Goal: Task Accomplishment & Management: Complete application form

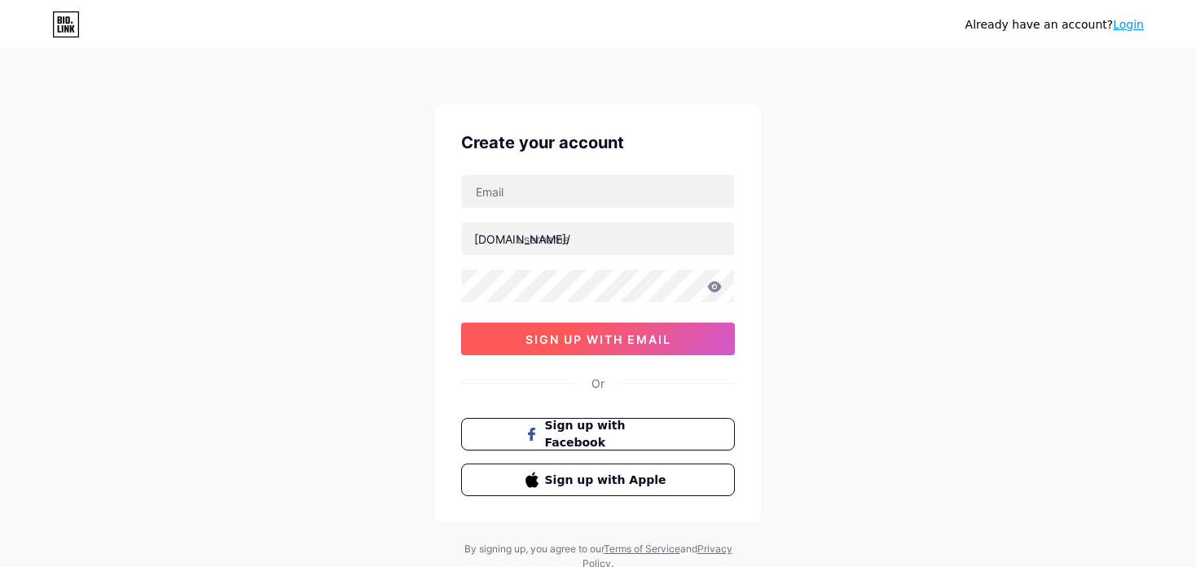
click at [636, 335] on span "sign up with email" at bounding box center [599, 339] width 146 height 14
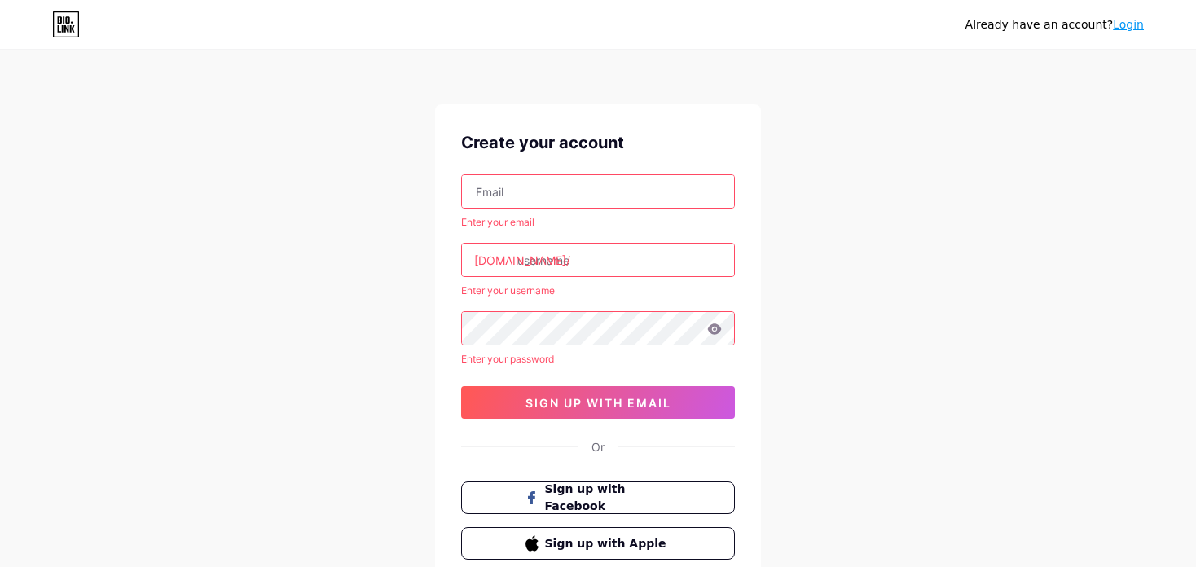
click at [553, 188] on input "text" at bounding box center [598, 191] width 272 height 33
type input "[EMAIL_ADDRESS][DOMAIN_NAME]"
click at [589, 258] on input "text" at bounding box center [598, 260] width 272 height 33
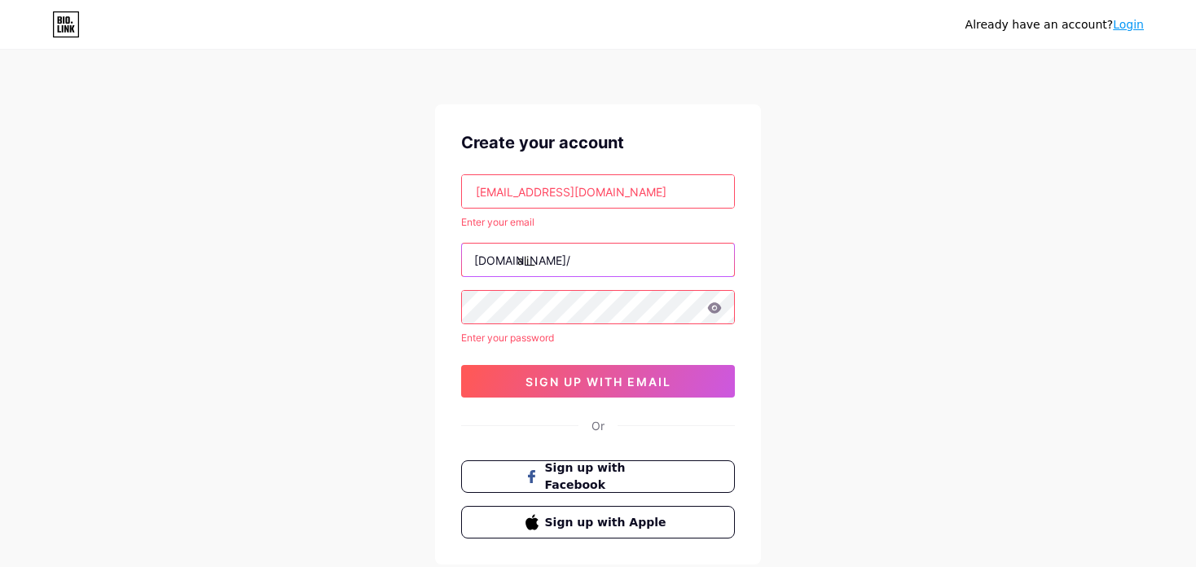
type input "ali_"
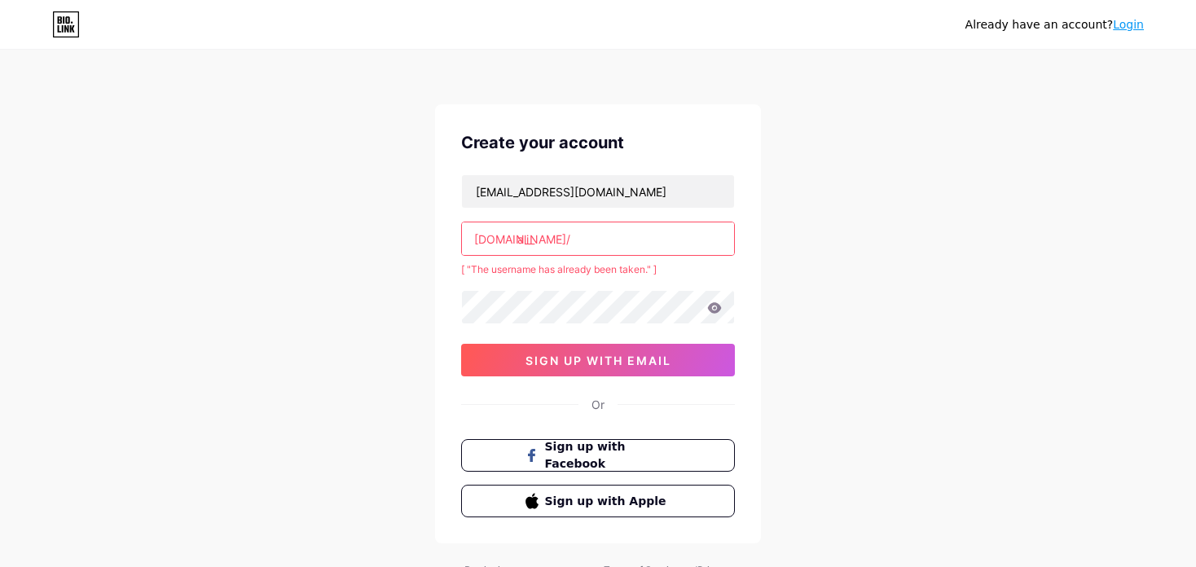
click at [614, 255] on div "ali_" at bounding box center [598, 239] width 274 height 34
click at [605, 237] on input "ali_" at bounding box center [598, 238] width 272 height 33
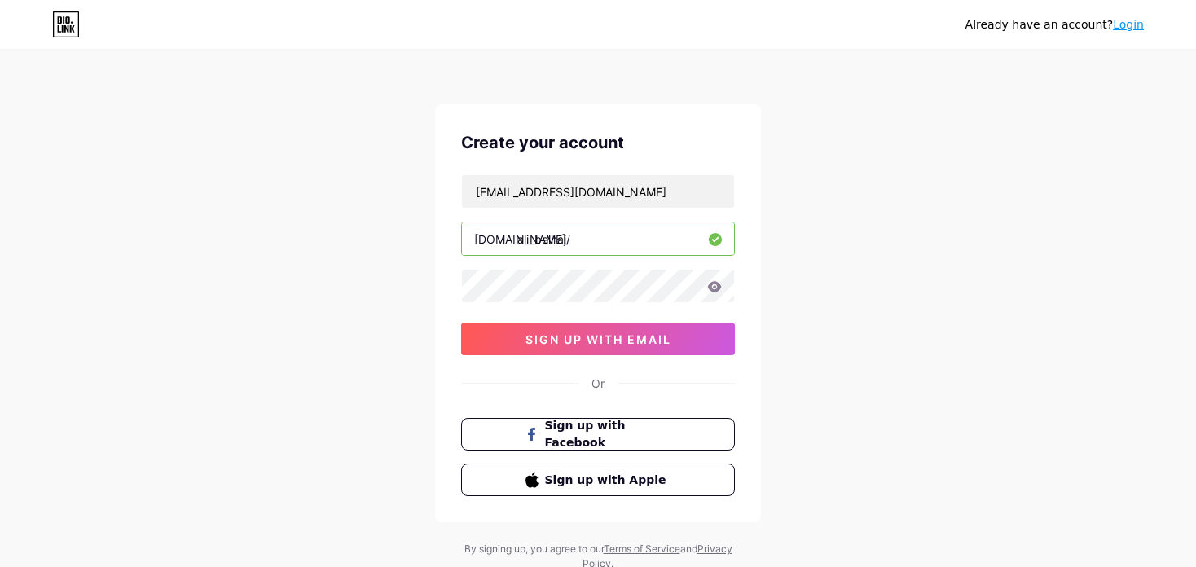
type input "ali_belhaj"
click at [594, 344] on span "sign up with email" at bounding box center [599, 339] width 146 height 14
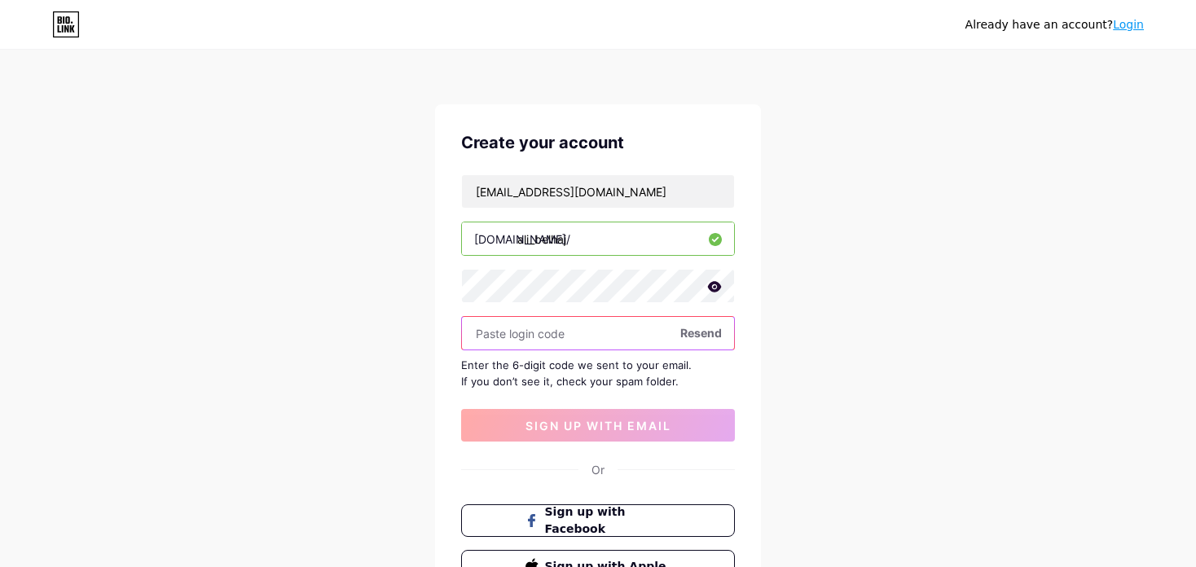
click at [509, 325] on input "text" at bounding box center [598, 333] width 272 height 33
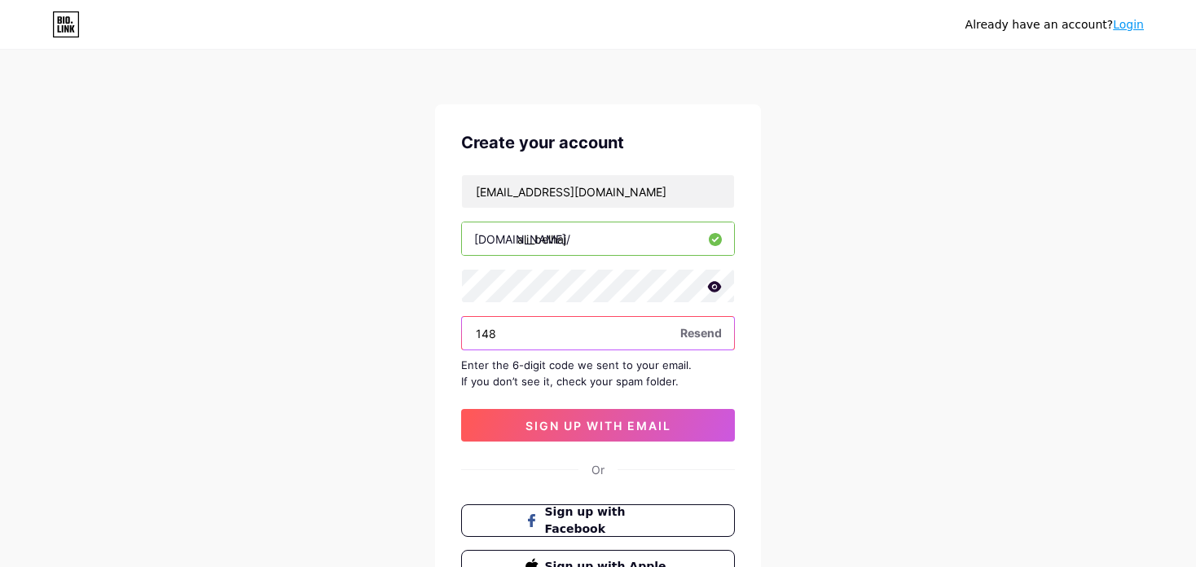
click at [592, 333] on input "148" at bounding box center [598, 333] width 272 height 33
type input "148831"
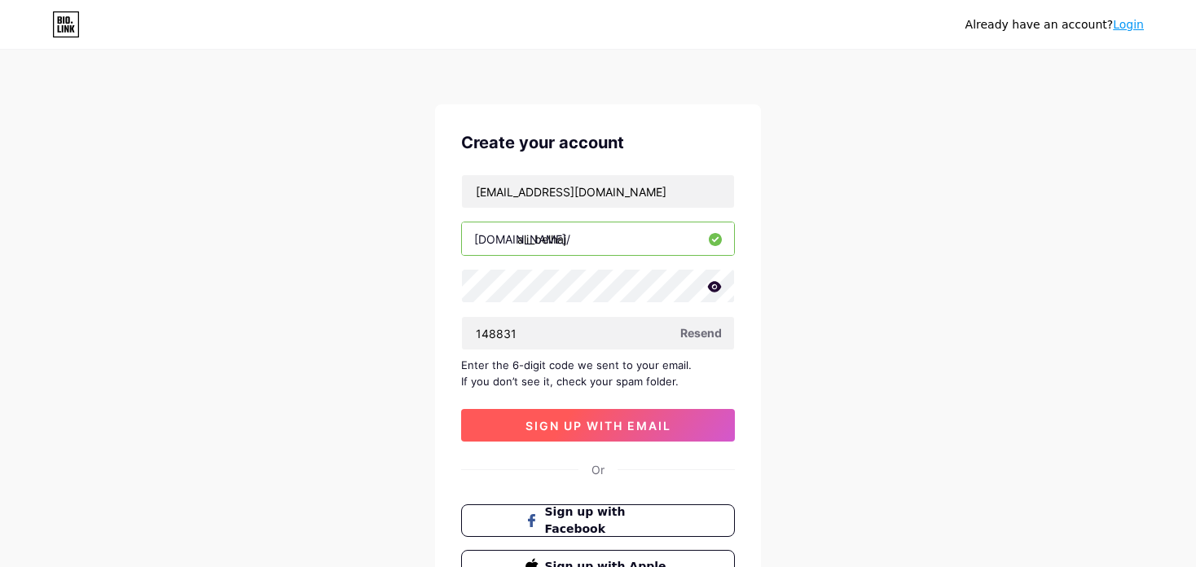
click at [647, 429] on span "sign up with email" at bounding box center [599, 426] width 146 height 14
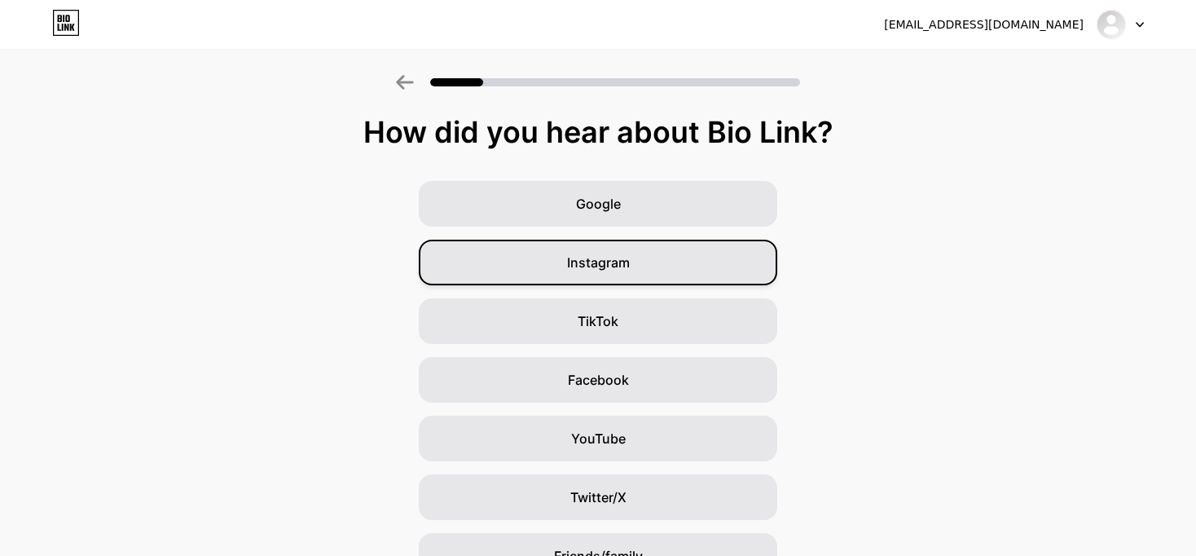
click at [616, 279] on div "Instagram" at bounding box center [598, 263] width 359 height 46
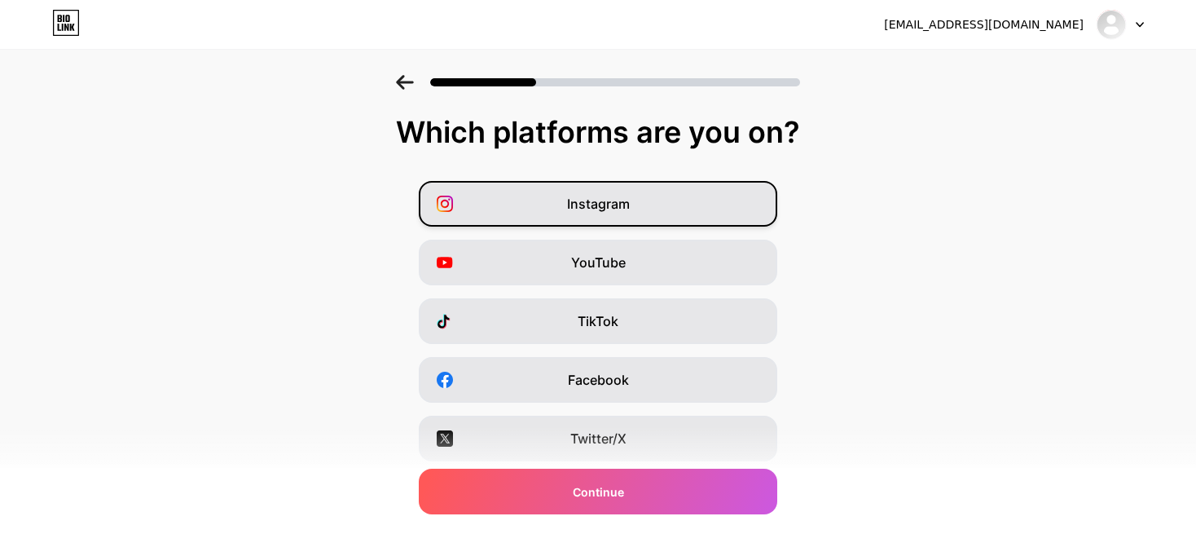
click at [587, 206] on span "Instagram" at bounding box center [598, 204] width 63 height 20
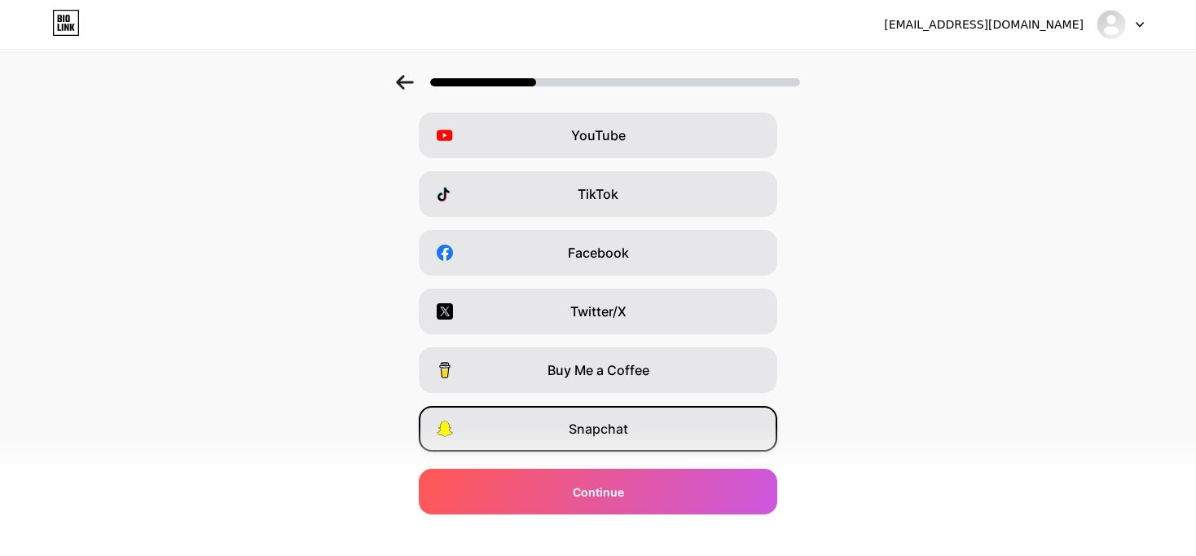
scroll to position [65, 0]
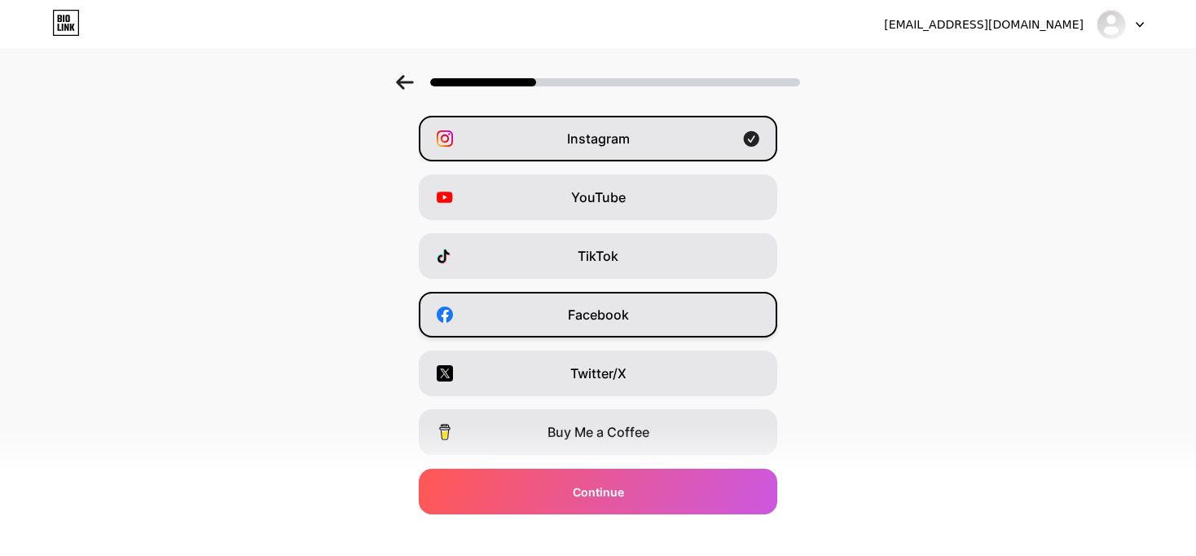
click at [602, 330] on div "Facebook" at bounding box center [598, 315] width 359 height 46
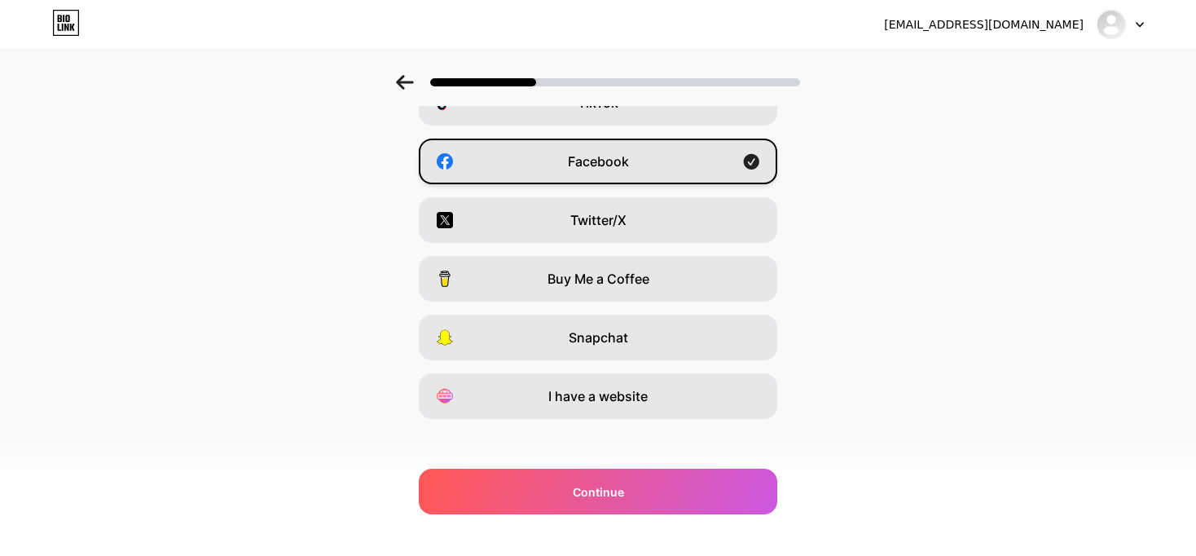
scroll to position [228, 0]
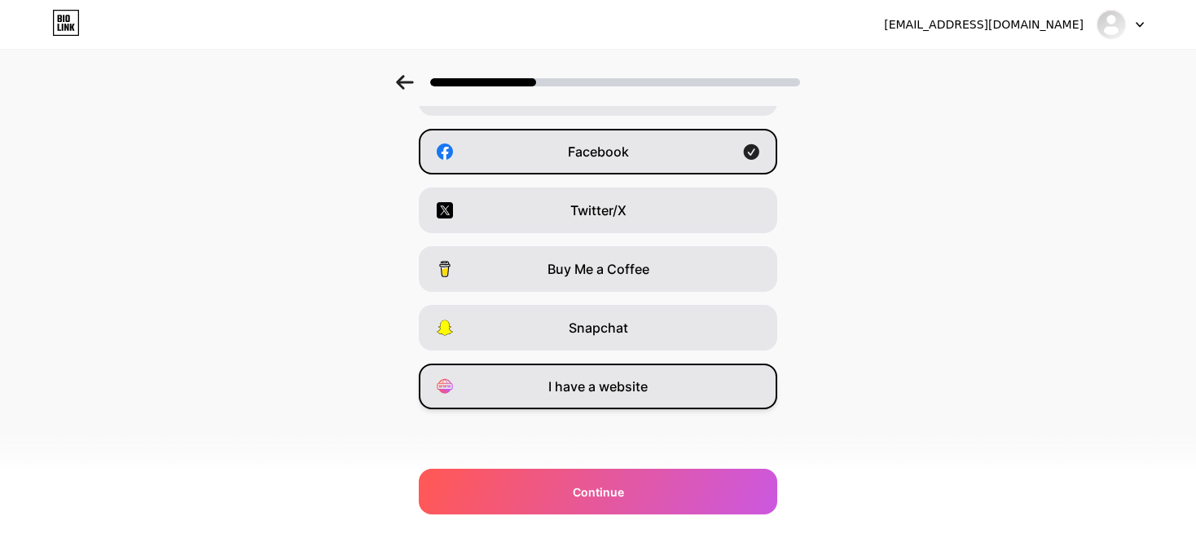
click at [595, 383] on span "I have a website" at bounding box center [597, 386] width 99 height 20
click at [648, 390] on span "I have a website" at bounding box center [597, 386] width 99 height 20
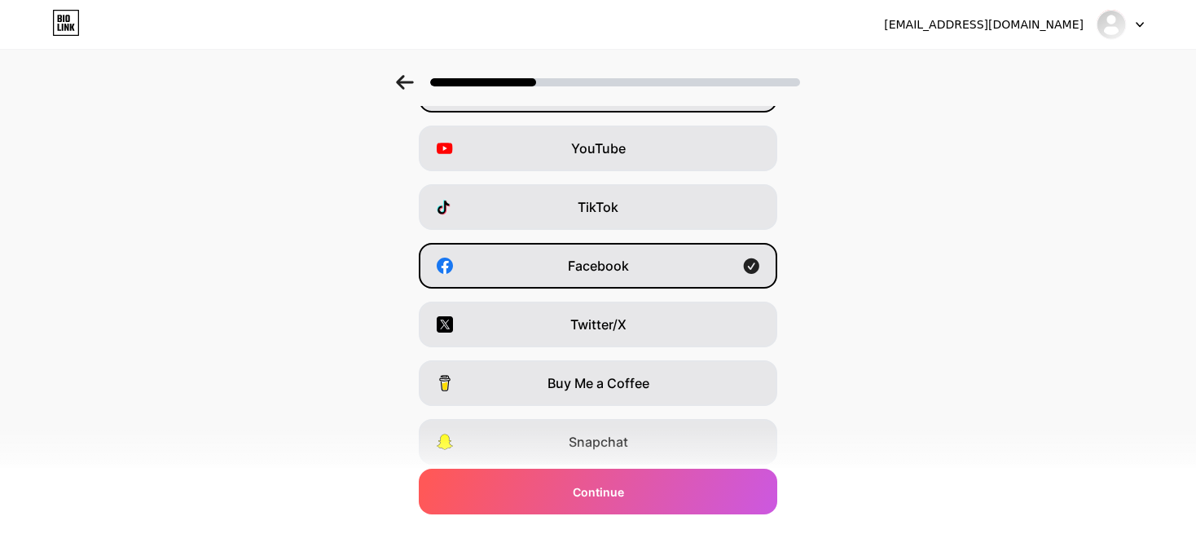
scroll to position [65, 0]
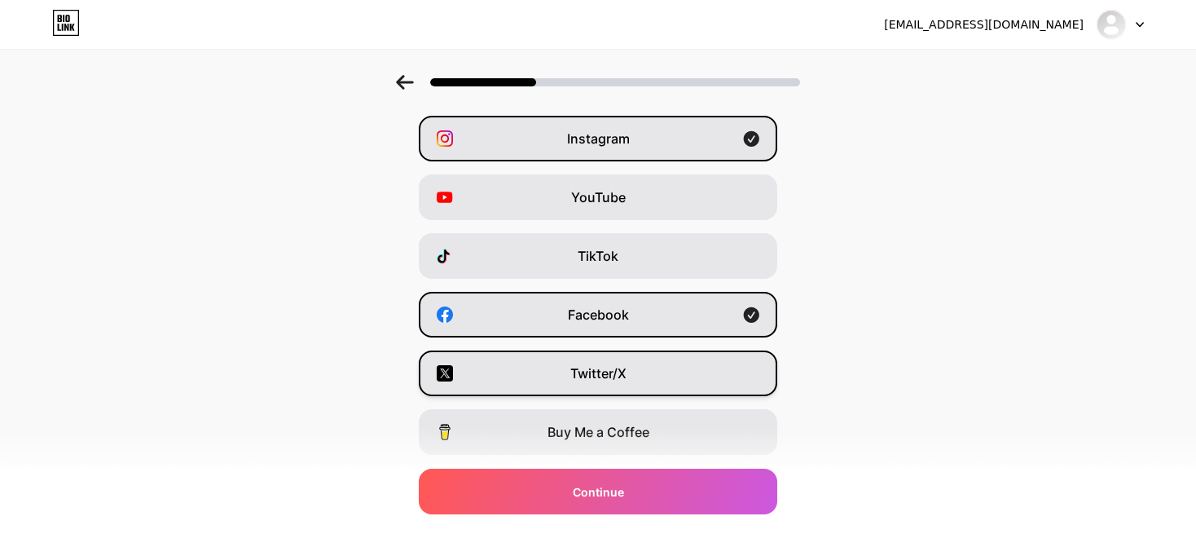
click at [636, 363] on div "Twitter/X" at bounding box center [598, 373] width 359 height 46
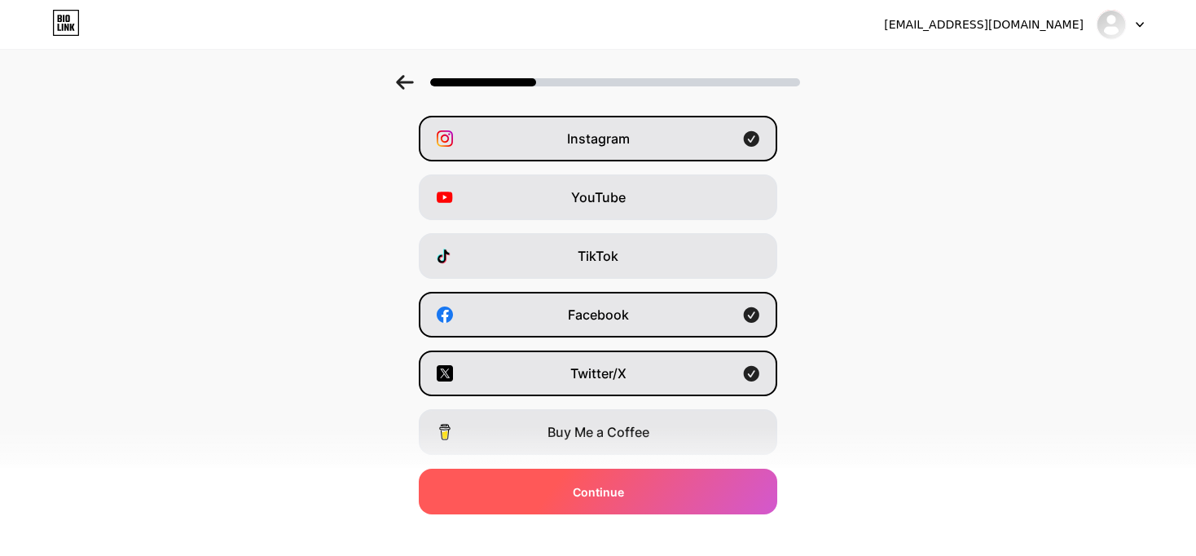
click at [624, 483] on span "Continue" at bounding box center [598, 491] width 51 height 17
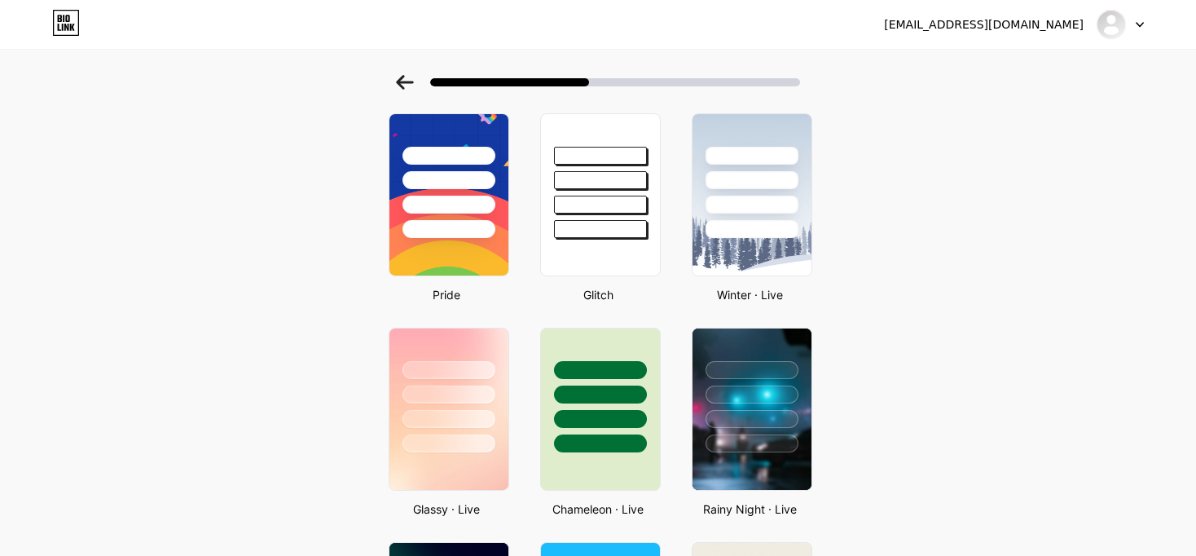
scroll to position [326, 0]
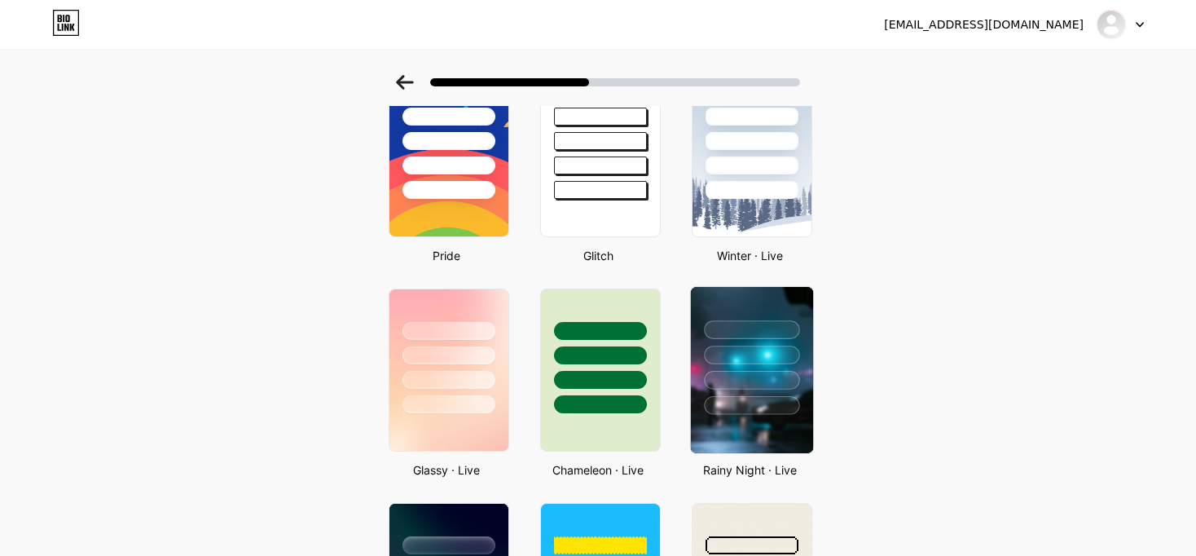
click at [758, 431] on img at bounding box center [752, 370] width 122 height 166
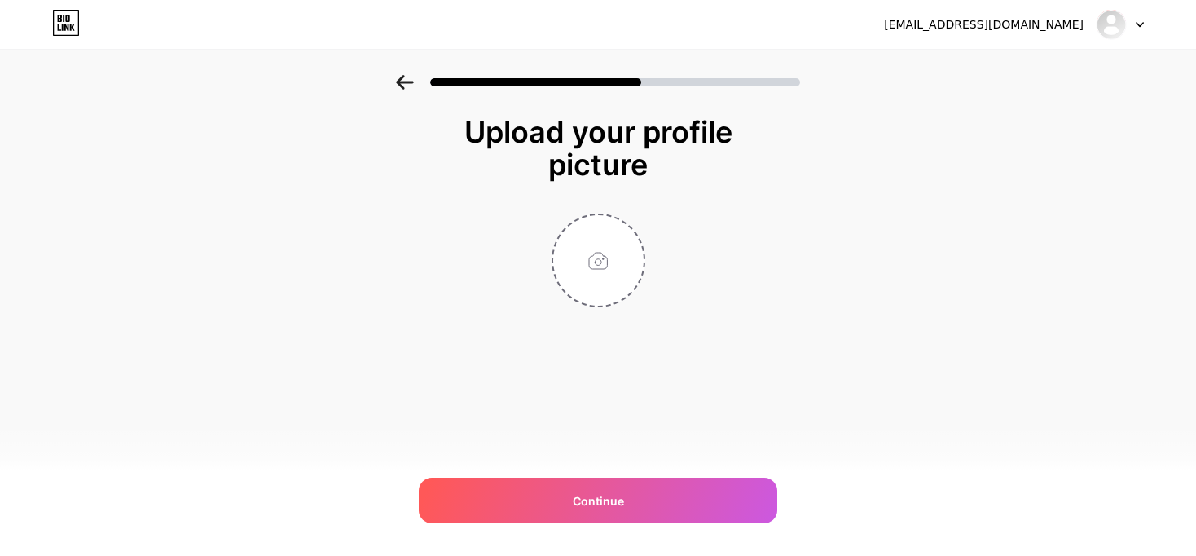
scroll to position [0, 0]
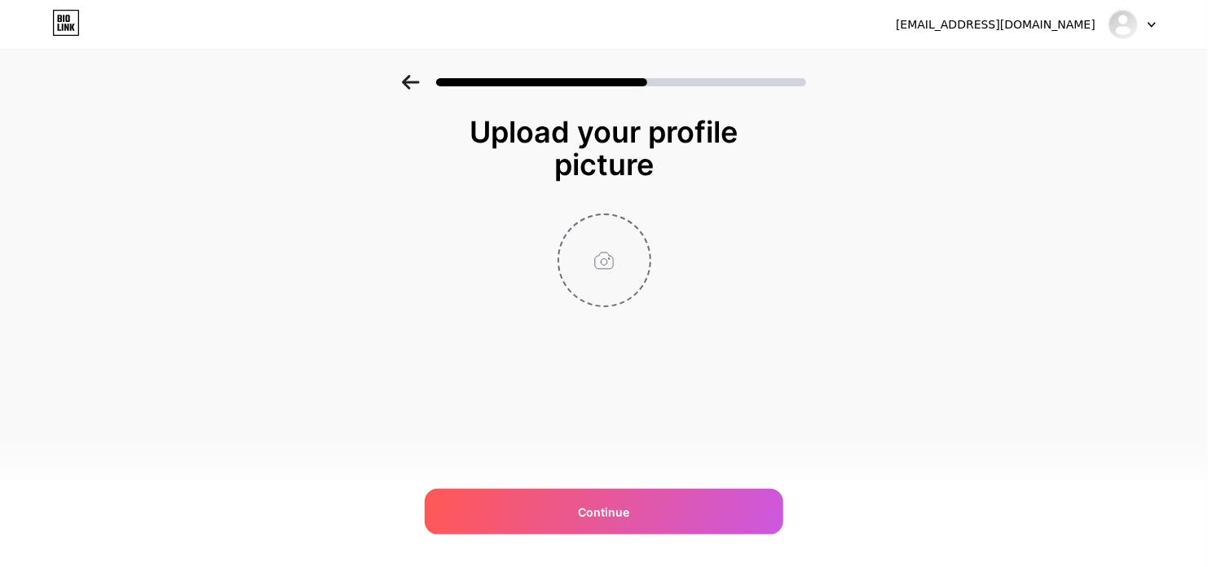
click at [626, 266] on input "file" at bounding box center [604, 260] width 90 height 90
type input "C:\fakepath\WhatsApp Image [DATE] 10.21.55.jpeg"
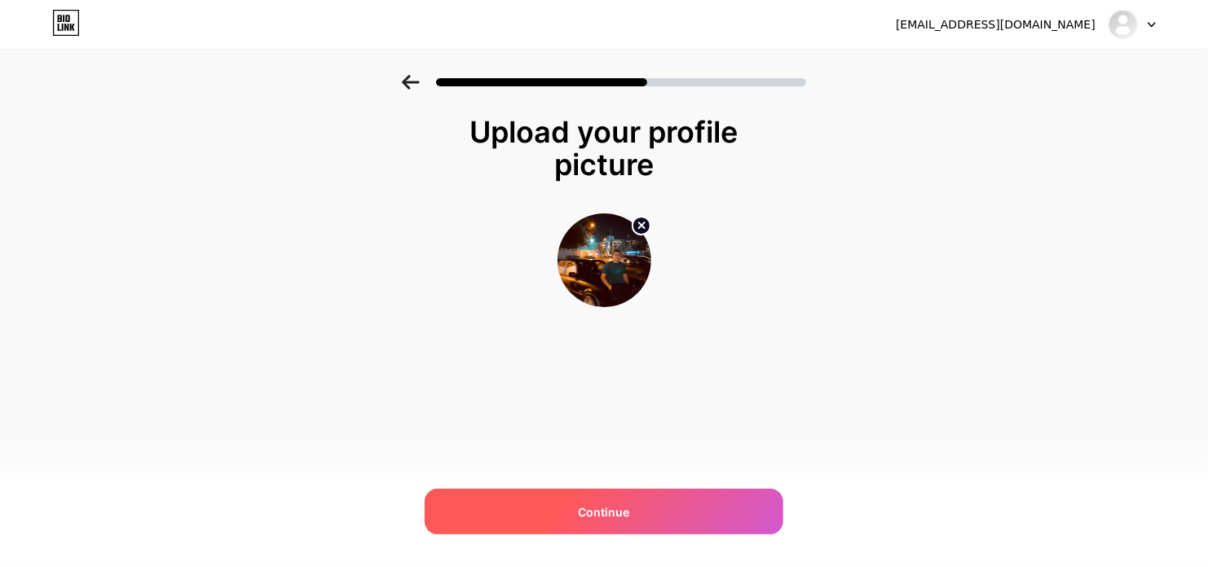
click at [599, 522] on div "Continue" at bounding box center [604, 512] width 359 height 46
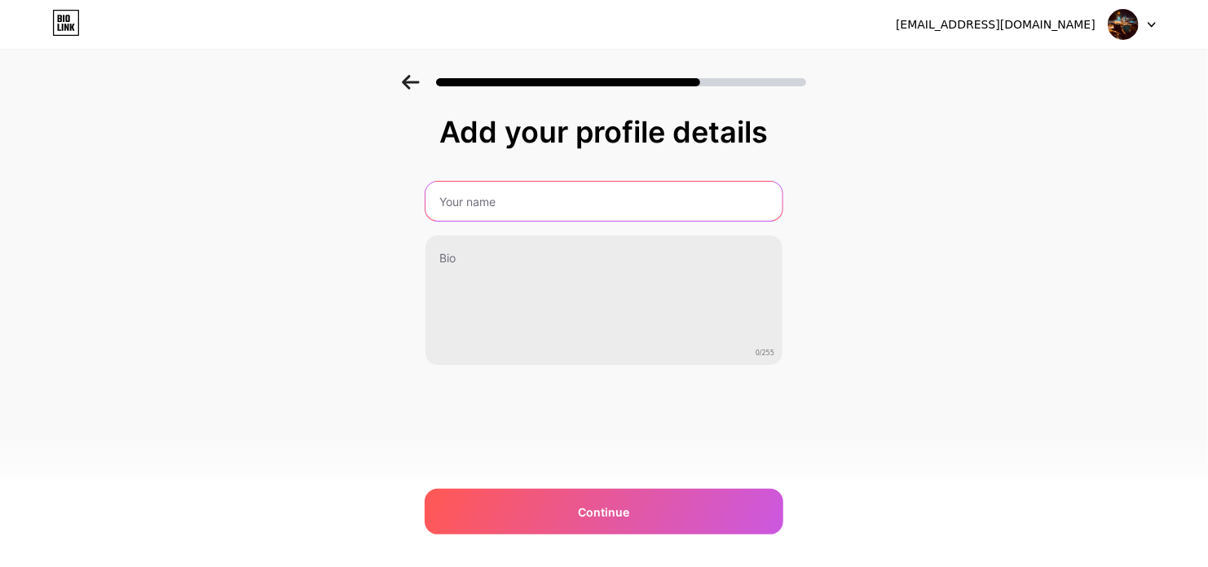
click at [564, 205] on input "text" at bounding box center [603, 201] width 357 height 39
type input "[PERSON_NAME] [PERSON_NAME]"
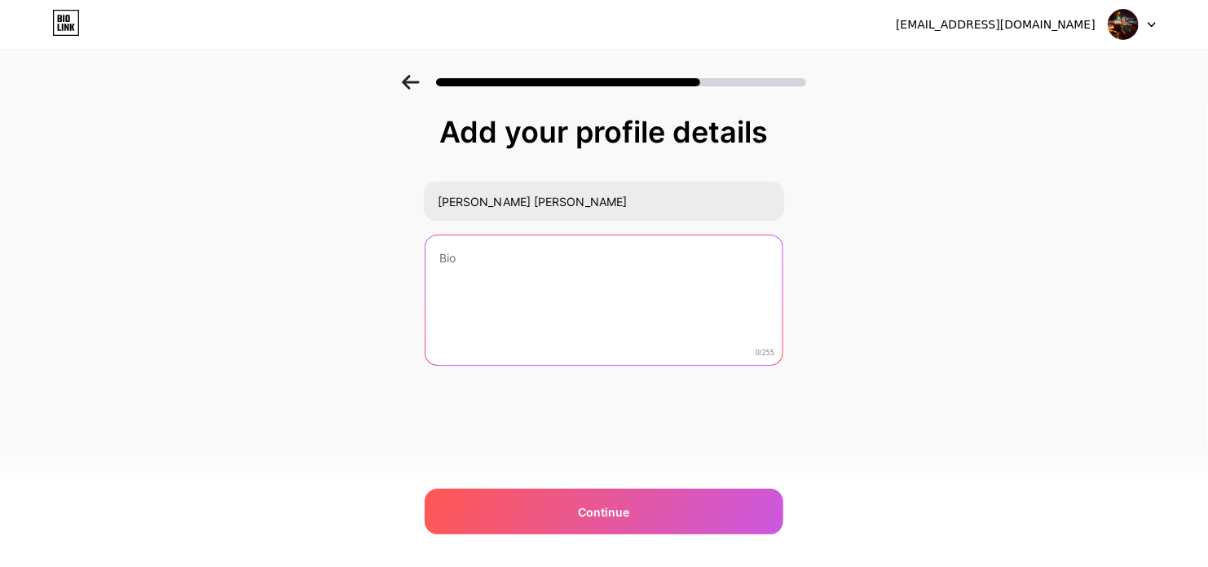
click at [527, 240] on textarea at bounding box center [603, 301] width 357 height 131
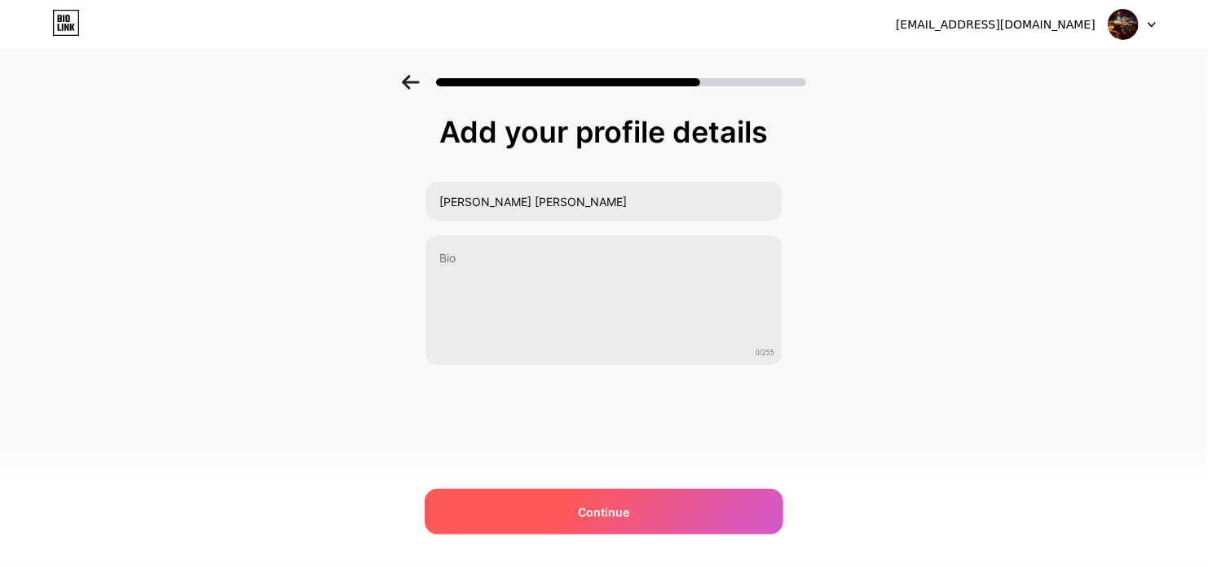
click at [570, 517] on div "Continue" at bounding box center [604, 512] width 359 height 46
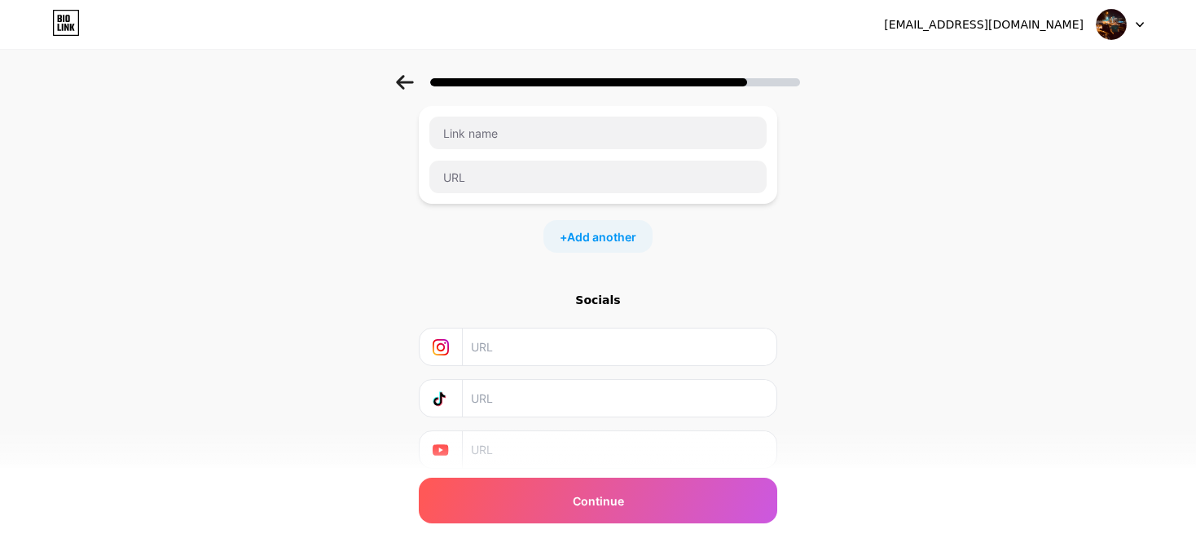
scroll to position [156, 0]
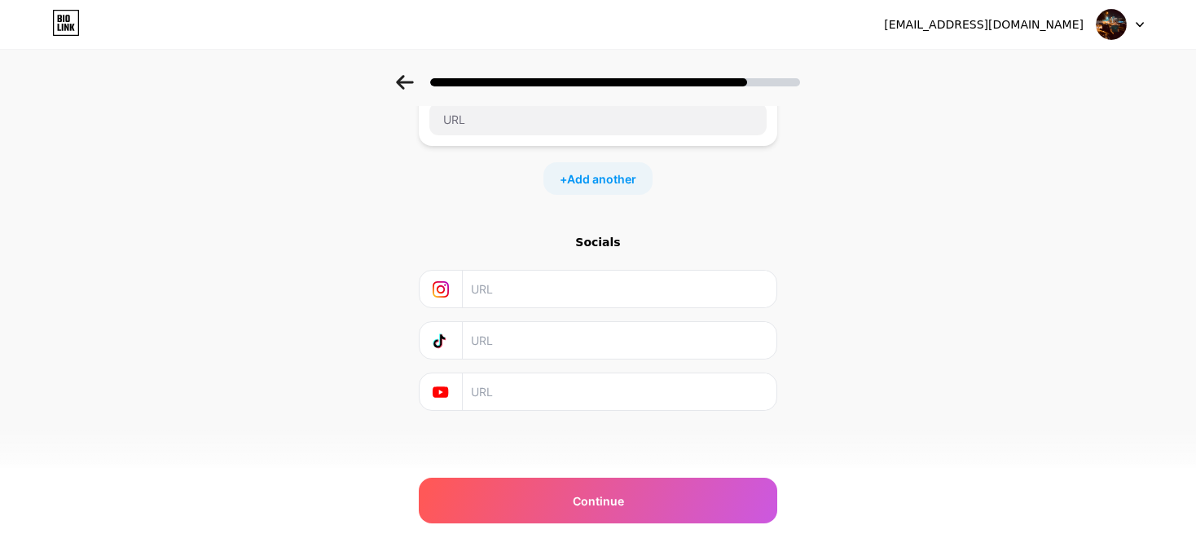
click at [546, 289] on input "text" at bounding box center [619, 289] width 296 height 37
click at [661, 294] on input "text" at bounding box center [619, 289] width 296 height 37
paste input "[URL][DOMAIN_NAME]"
type input "[URL][DOMAIN_NAME]"
click at [645, 341] on input "text" at bounding box center [619, 340] width 296 height 37
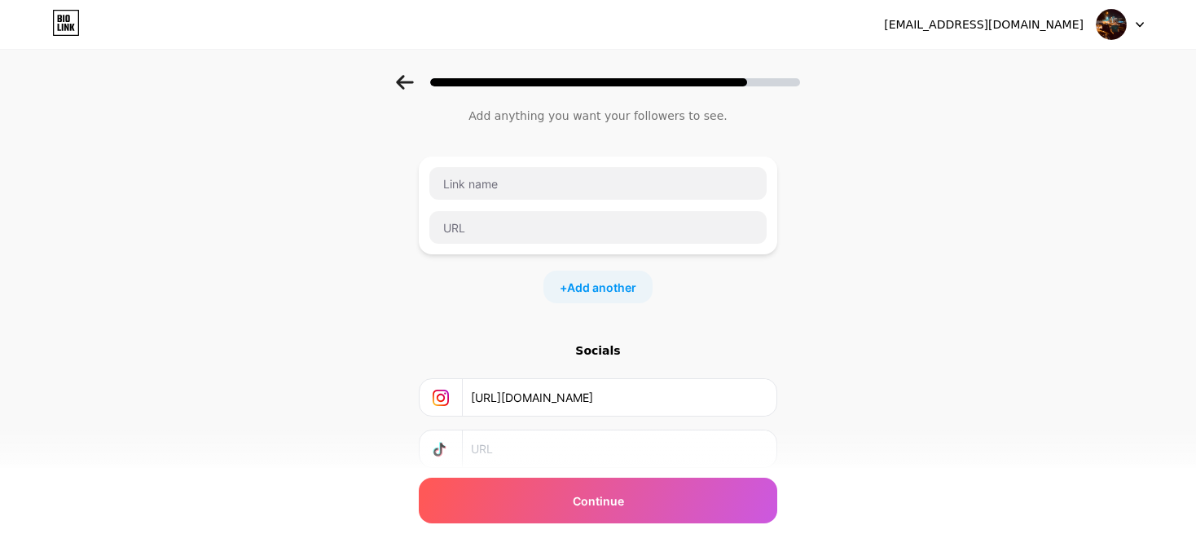
scroll to position [0, 0]
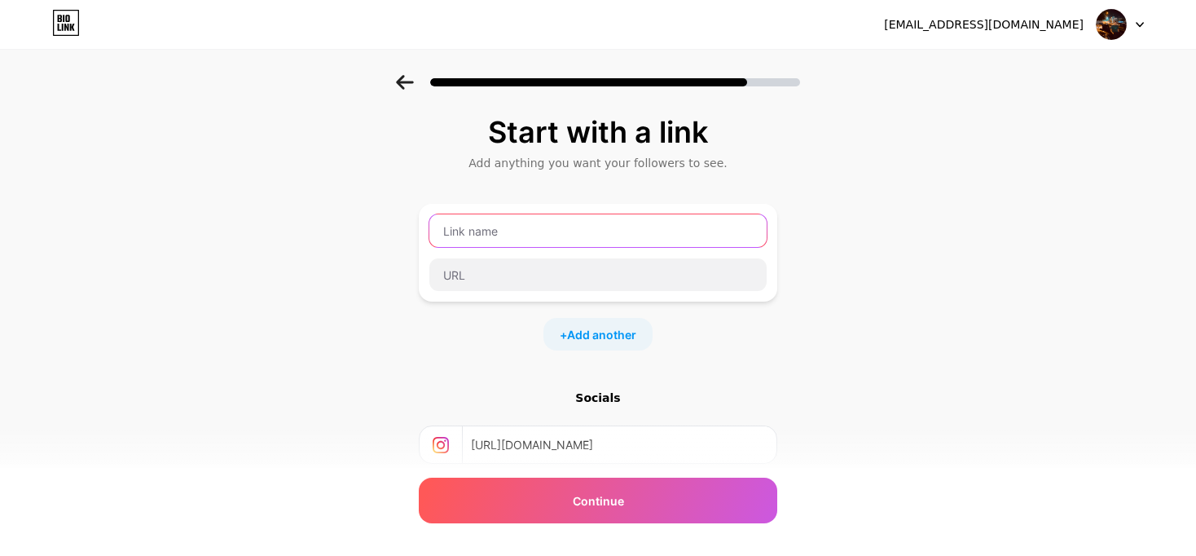
click at [563, 236] on input "text" at bounding box center [597, 230] width 337 height 33
type input "watsap"
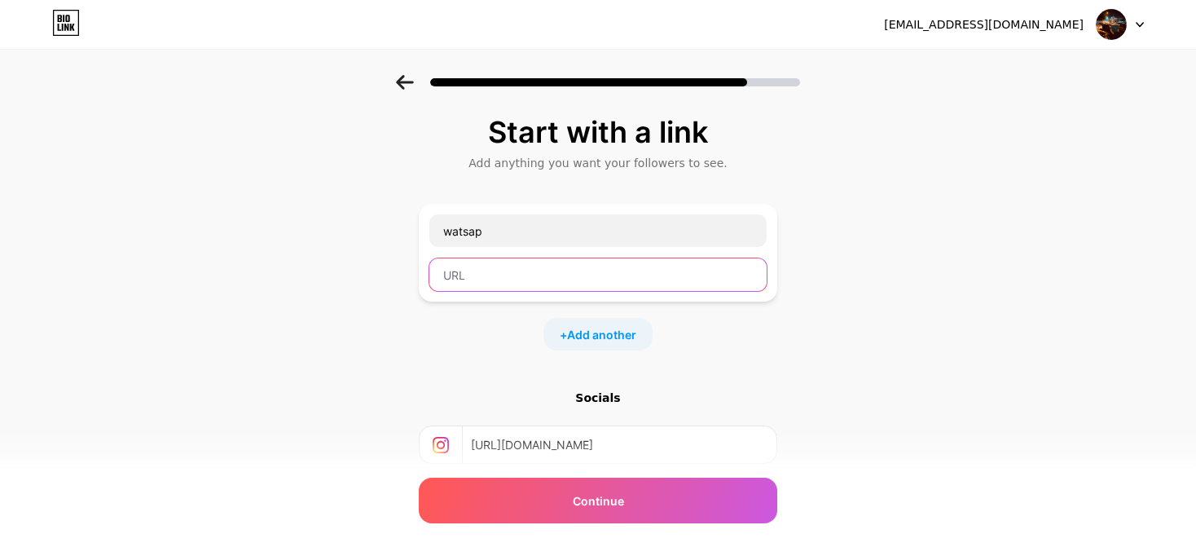
click at [524, 280] on input "text" at bounding box center [597, 274] width 337 height 33
click at [543, 266] on input "text" at bounding box center [597, 274] width 337 height 33
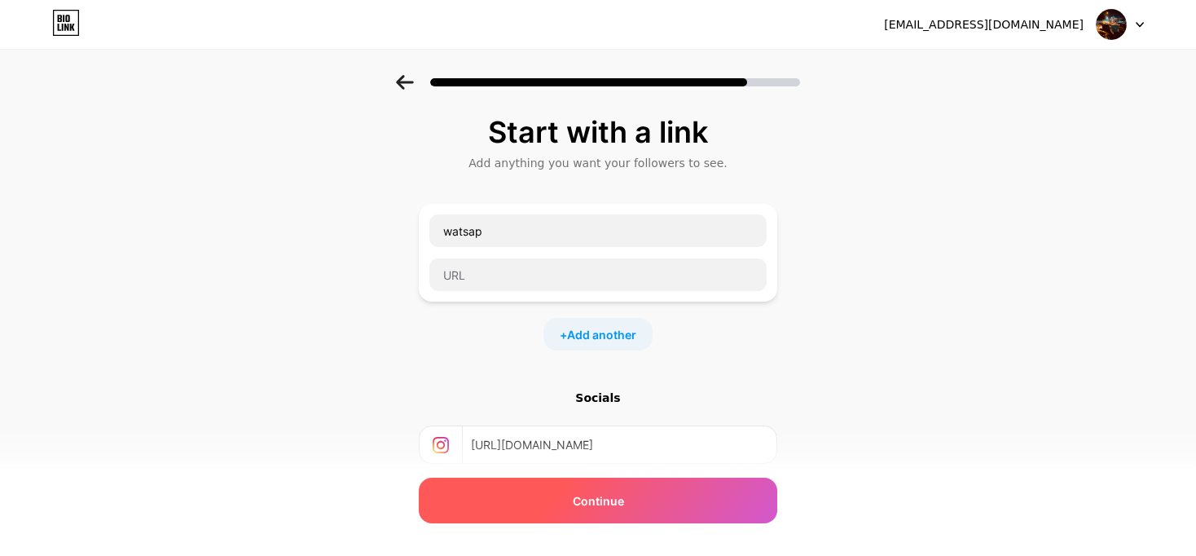
click at [614, 490] on div "Continue" at bounding box center [598, 501] width 359 height 46
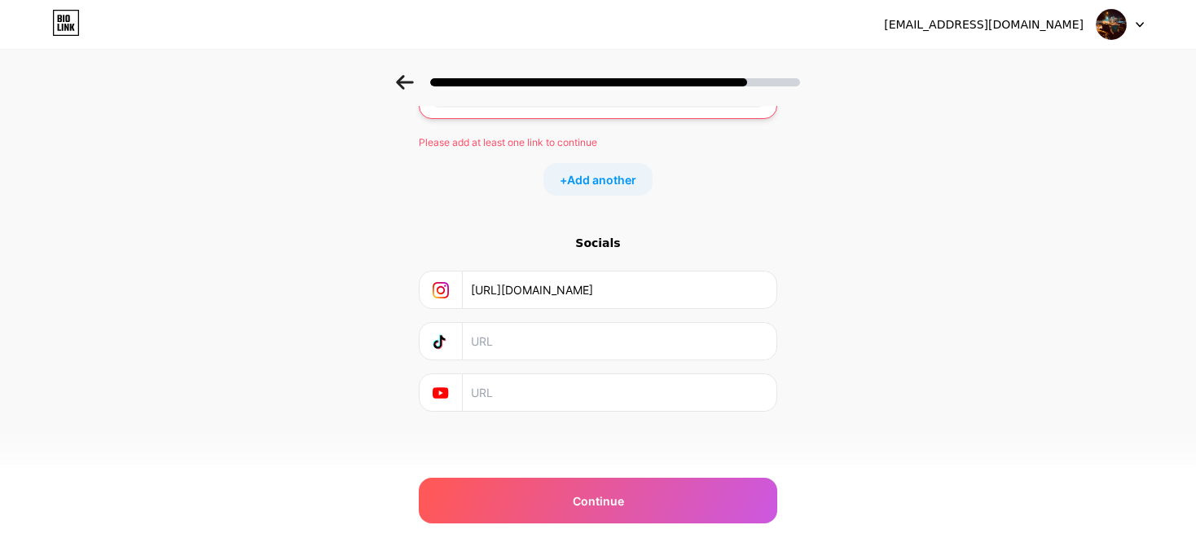
scroll to position [185, 0]
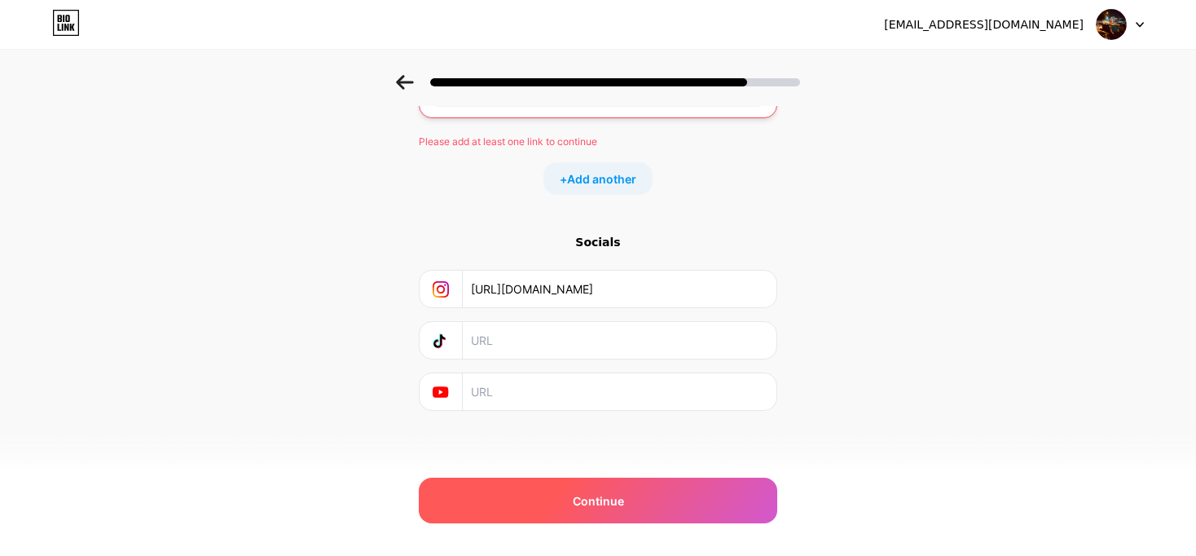
click at [612, 504] on span "Continue" at bounding box center [598, 500] width 51 height 17
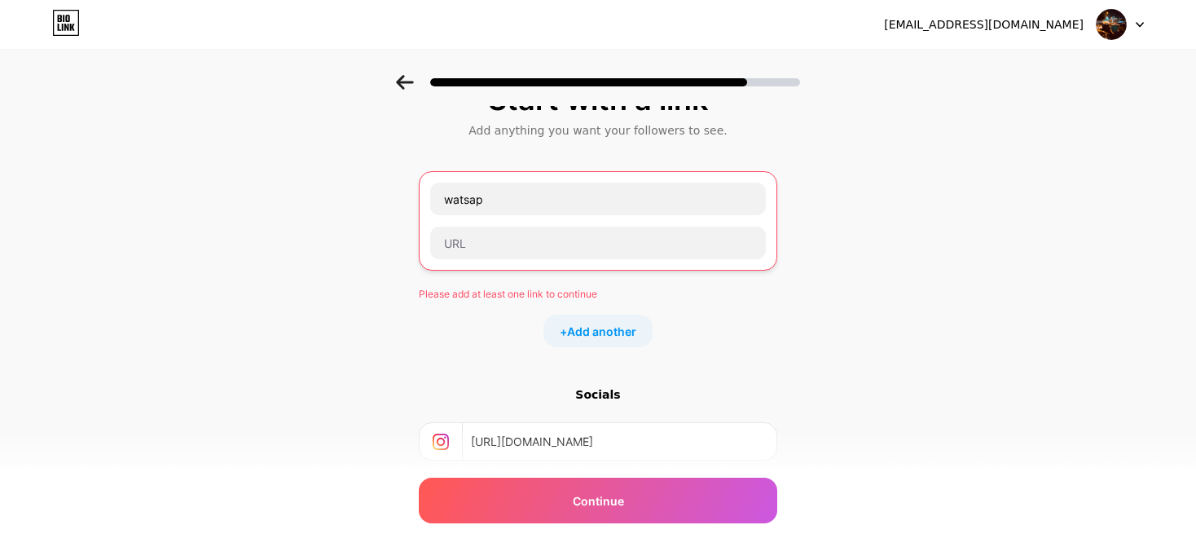
scroll to position [0, 0]
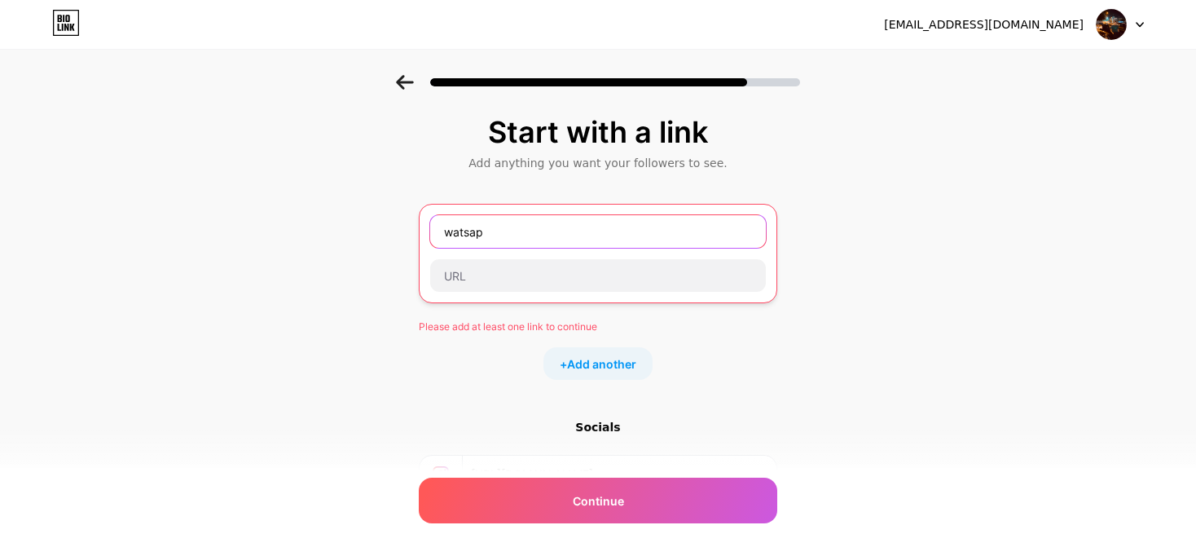
drag, startPoint x: 524, startPoint y: 219, endPoint x: 328, endPoint y: 209, distance: 195.8
click at [328, 209] on div "Start with a link Add anything you want your followers to see. watsap Please ad…" at bounding box center [598, 376] width 1196 height 602
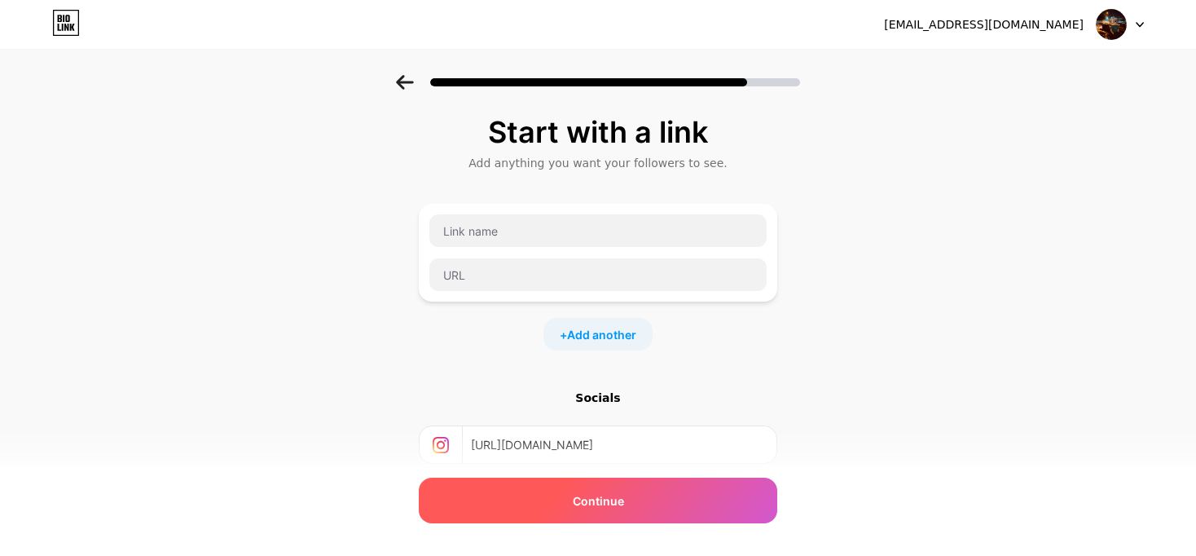
click at [553, 502] on div "Continue" at bounding box center [598, 501] width 359 height 46
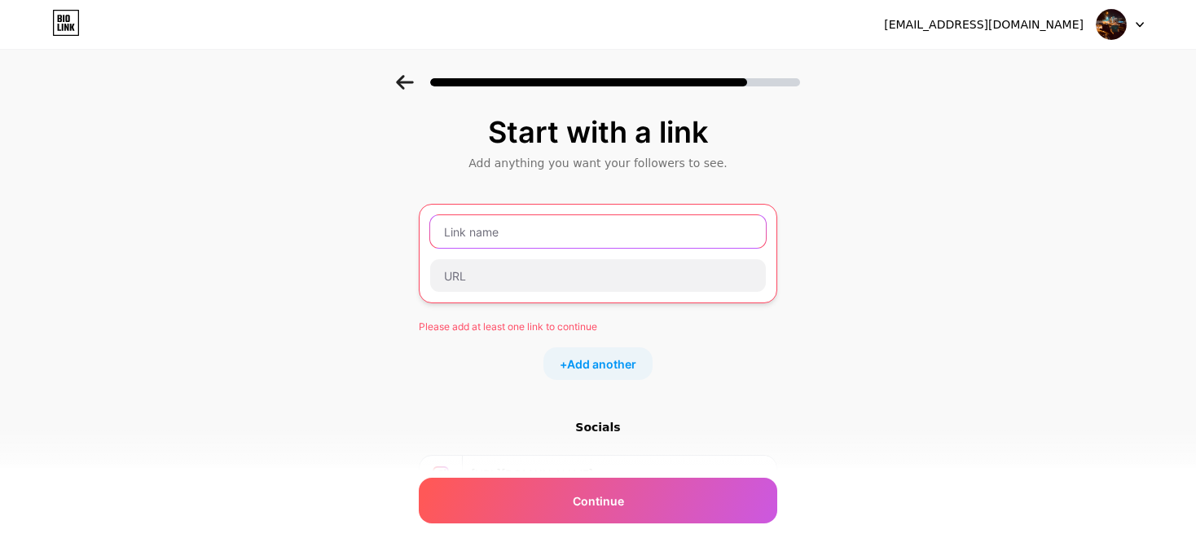
click at [596, 242] on input "text" at bounding box center [598, 231] width 336 height 33
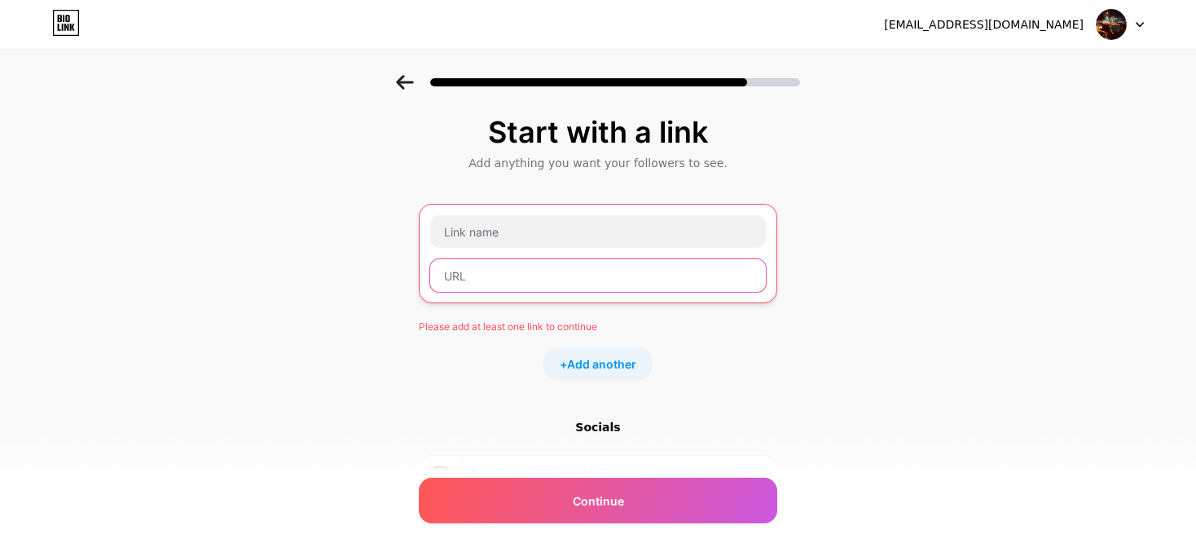
click at [546, 268] on input "text" at bounding box center [598, 275] width 336 height 33
paste input "[URL][DOMAIN_NAME]"
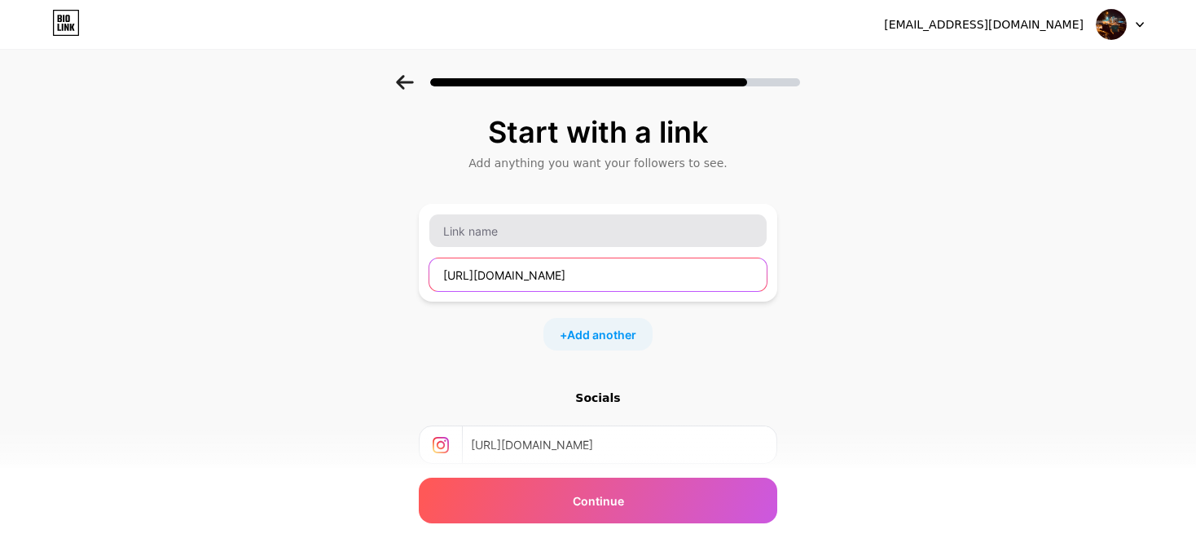
type input "[URL][DOMAIN_NAME]"
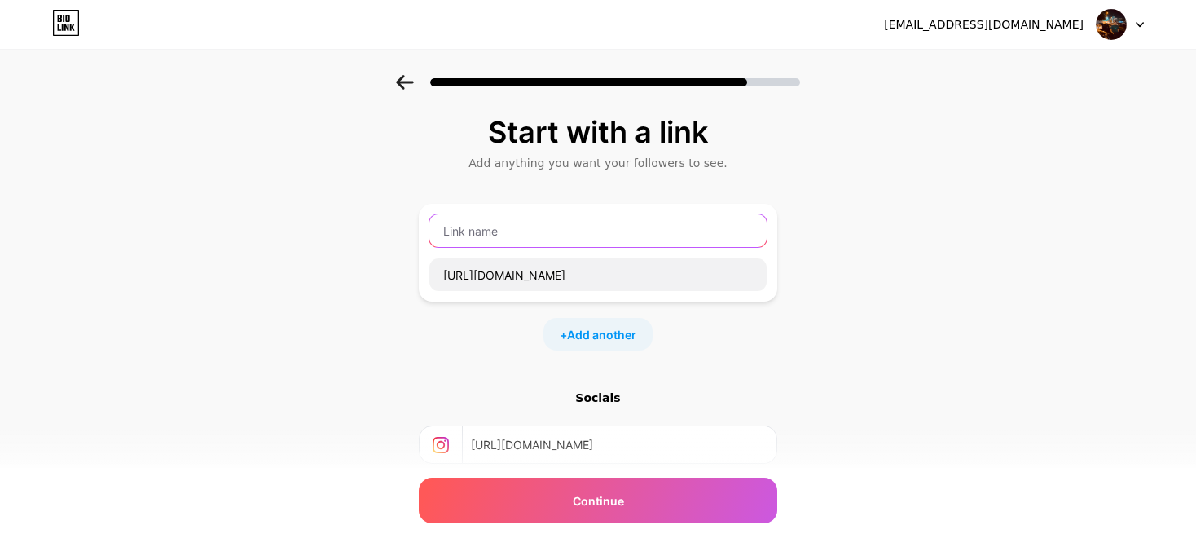
click at [556, 241] on input "text" at bounding box center [597, 230] width 337 height 33
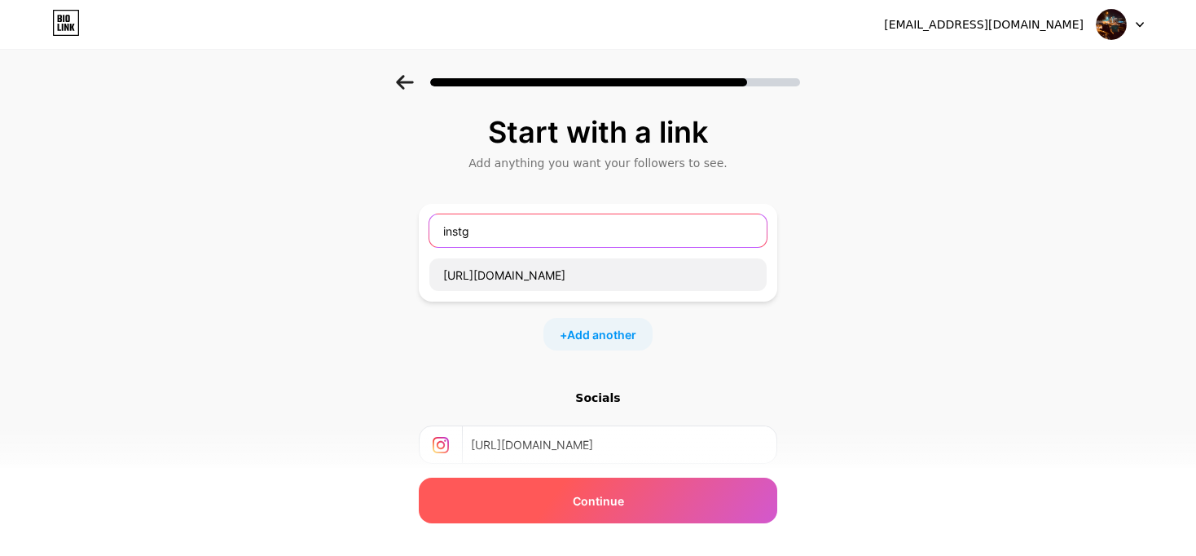
type input "instg"
click at [566, 498] on div "Continue" at bounding box center [598, 501] width 359 height 46
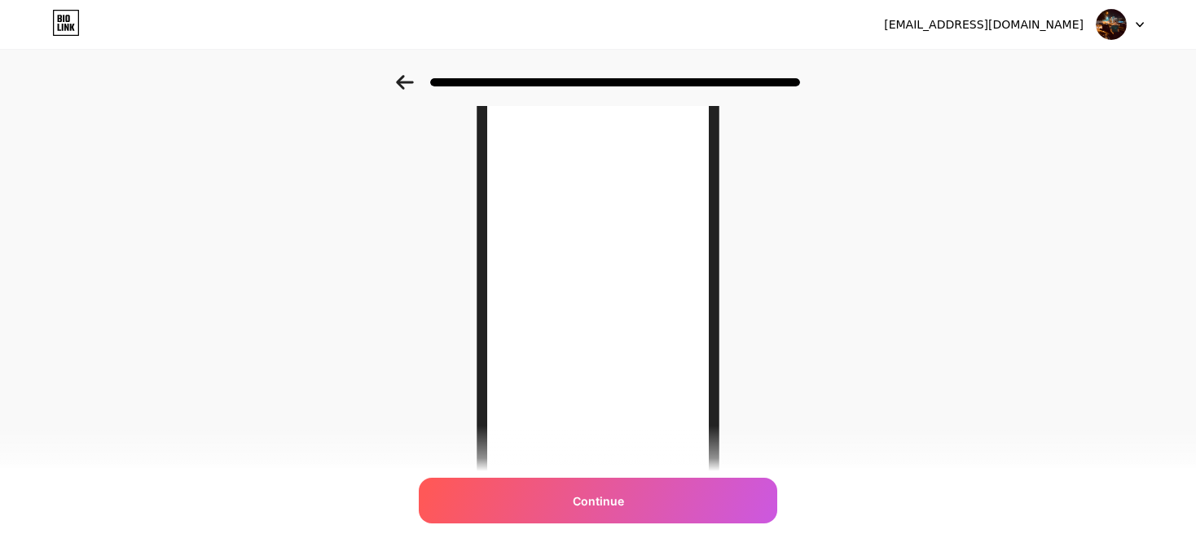
scroll to position [263, 0]
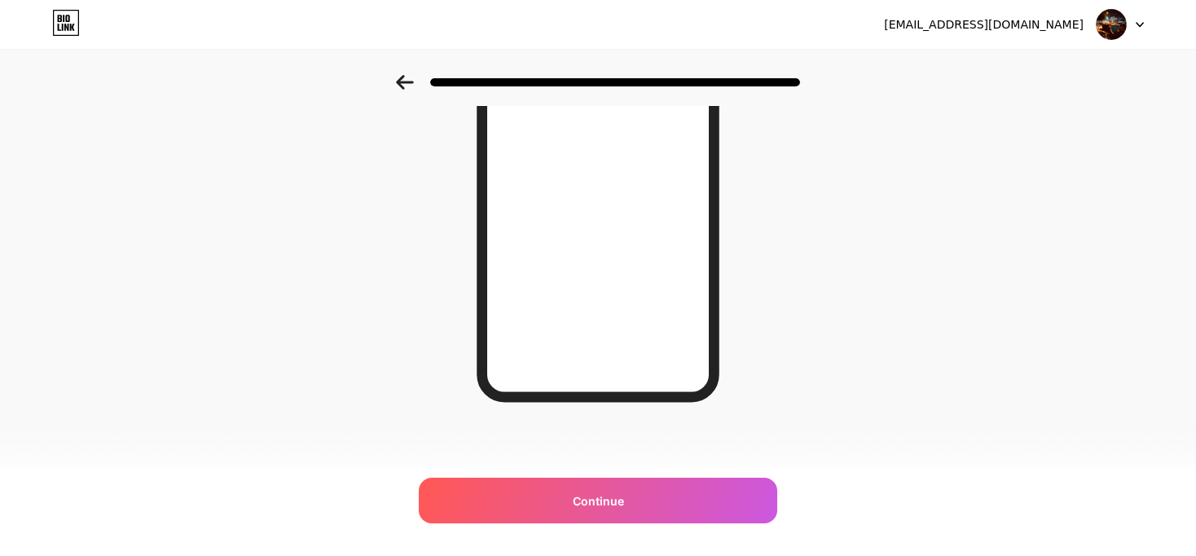
click at [408, 81] on icon at bounding box center [404, 82] width 17 height 15
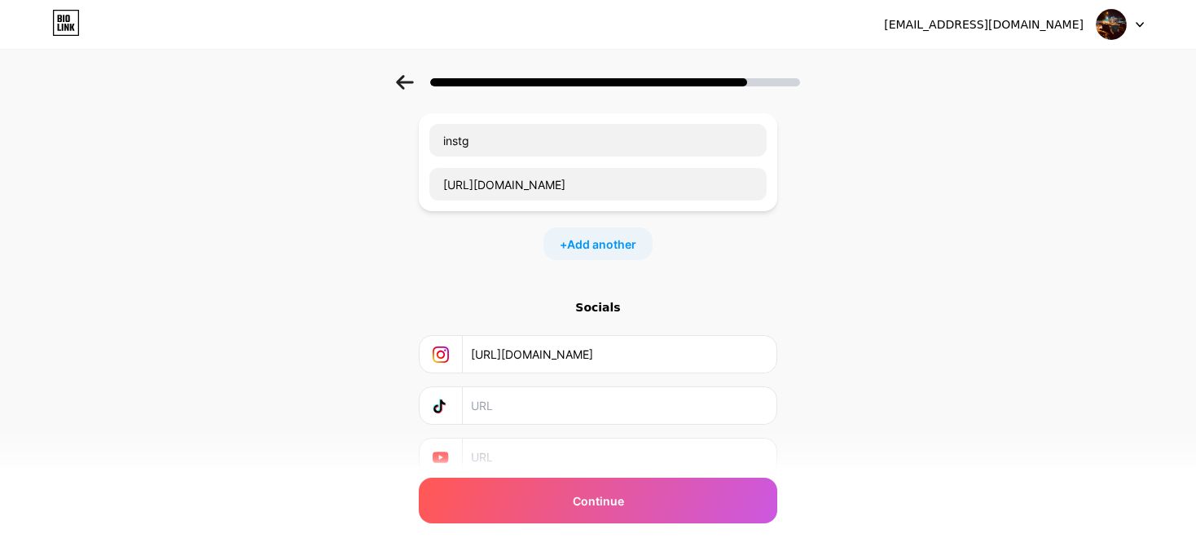
scroll to position [156, 0]
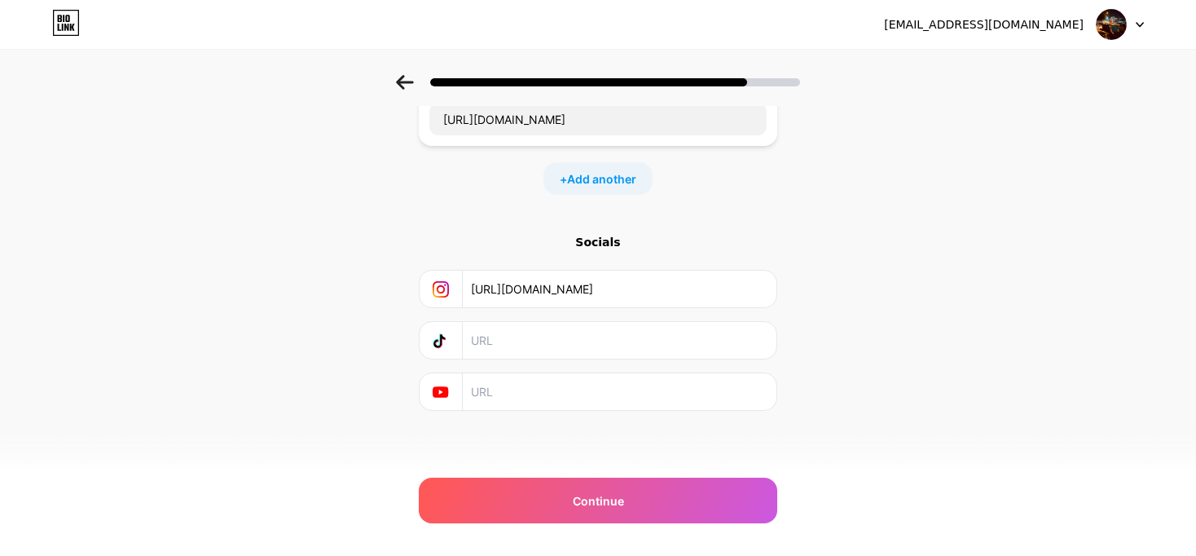
click at [604, 243] on div "Socials" at bounding box center [598, 242] width 359 height 16
click at [588, 183] on span "Add another" at bounding box center [601, 178] width 69 height 17
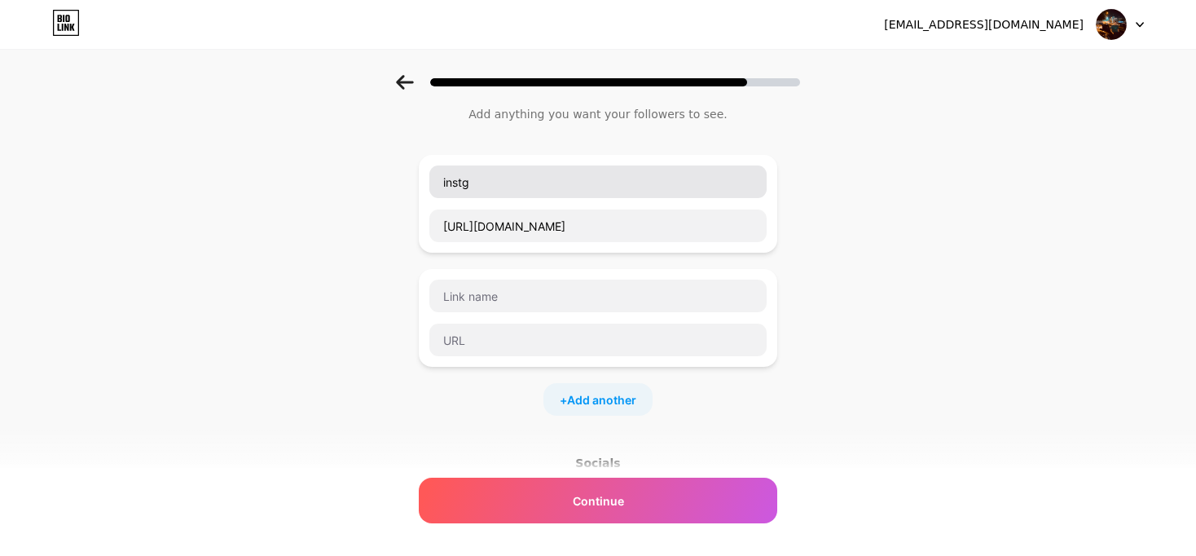
scroll to position [0, 0]
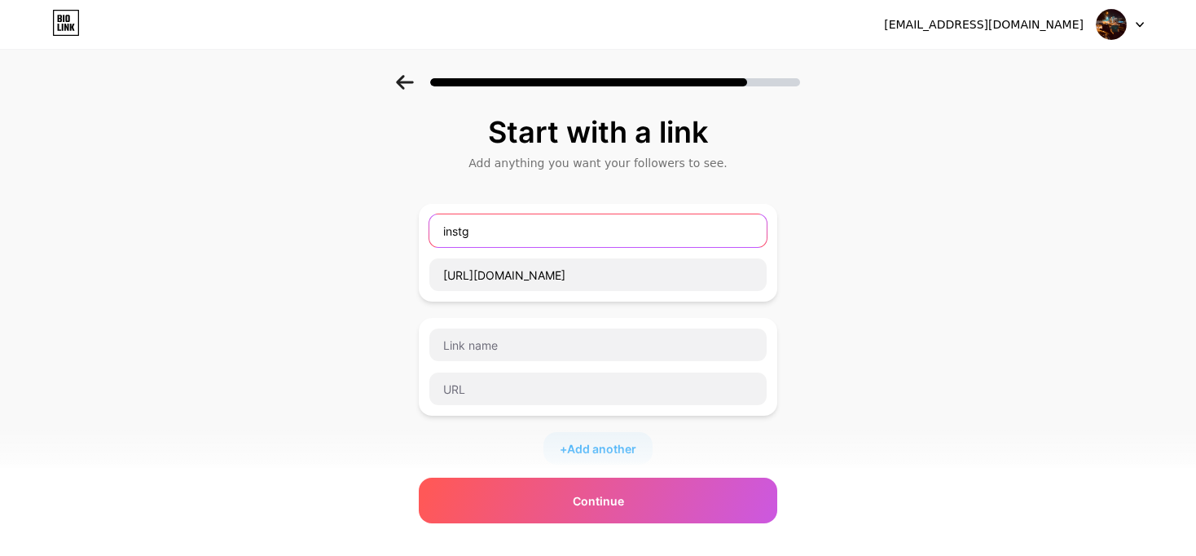
click at [505, 232] on input "instg" at bounding box center [597, 230] width 337 height 33
click at [465, 230] on input "instg" at bounding box center [597, 230] width 337 height 33
type input "intg"
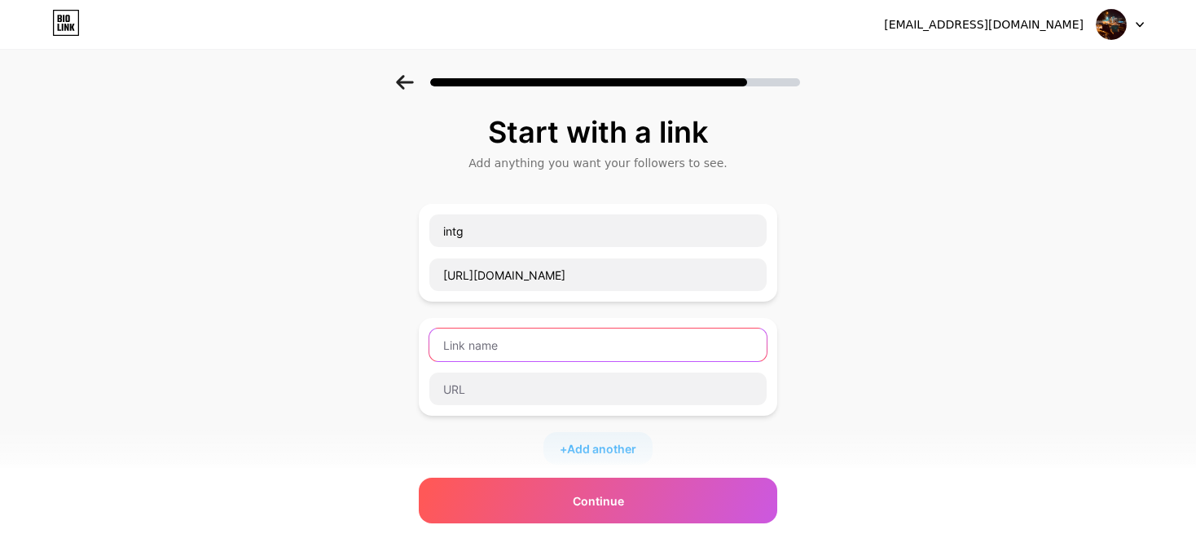
click at [510, 337] on input "text" at bounding box center [597, 344] width 337 height 33
type input "fb"
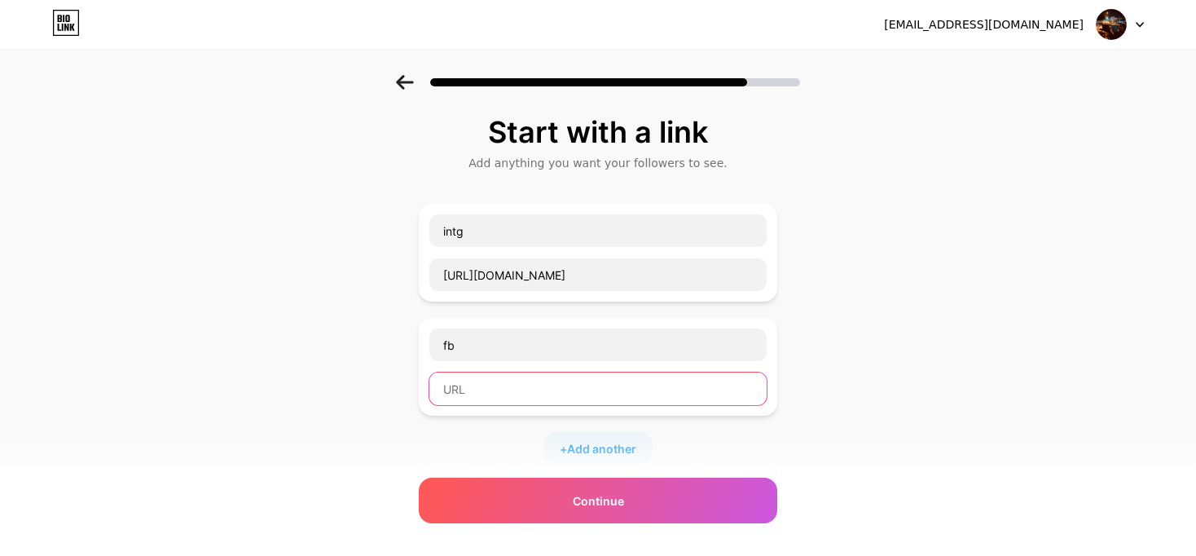
click at [557, 376] on input "text" at bounding box center [597, 388] width 337 height 33
paste input "[URL][DOMAIN_NAME]"
type input "[URL][DOMAIN_NAME]"
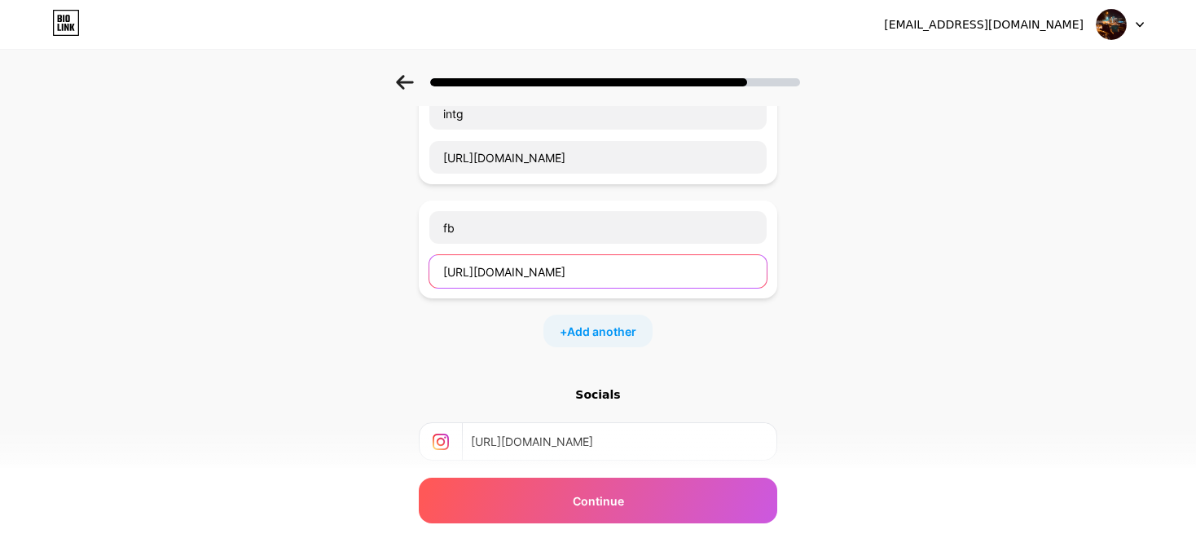
scroll to position [269, 0]
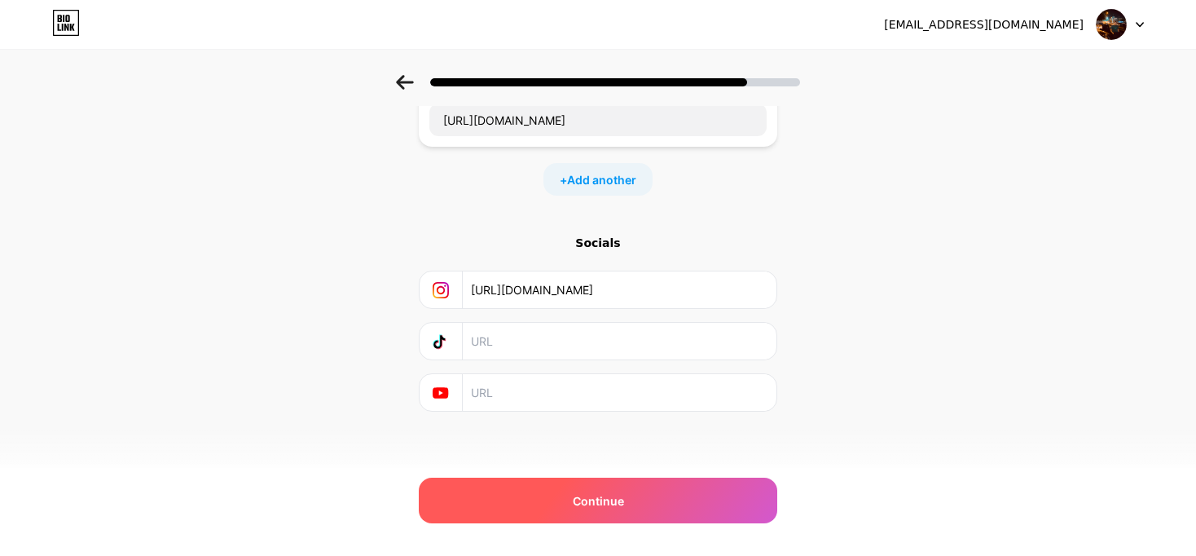
click at [603, 500] on span "Continue" at bounding box center [598, 500] width 51 height 17
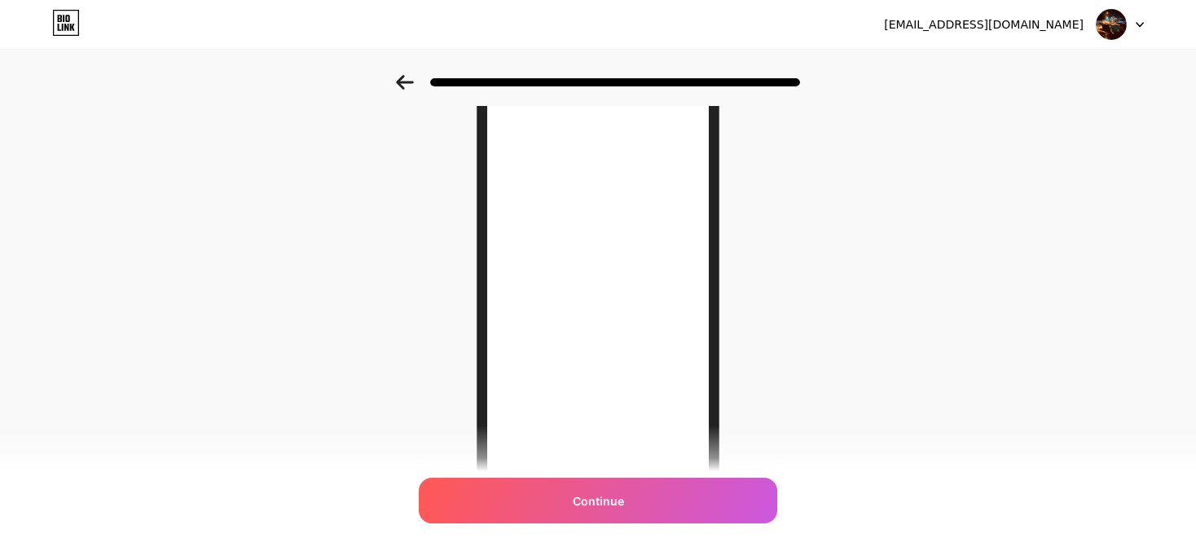
scroll to position [0, 0]
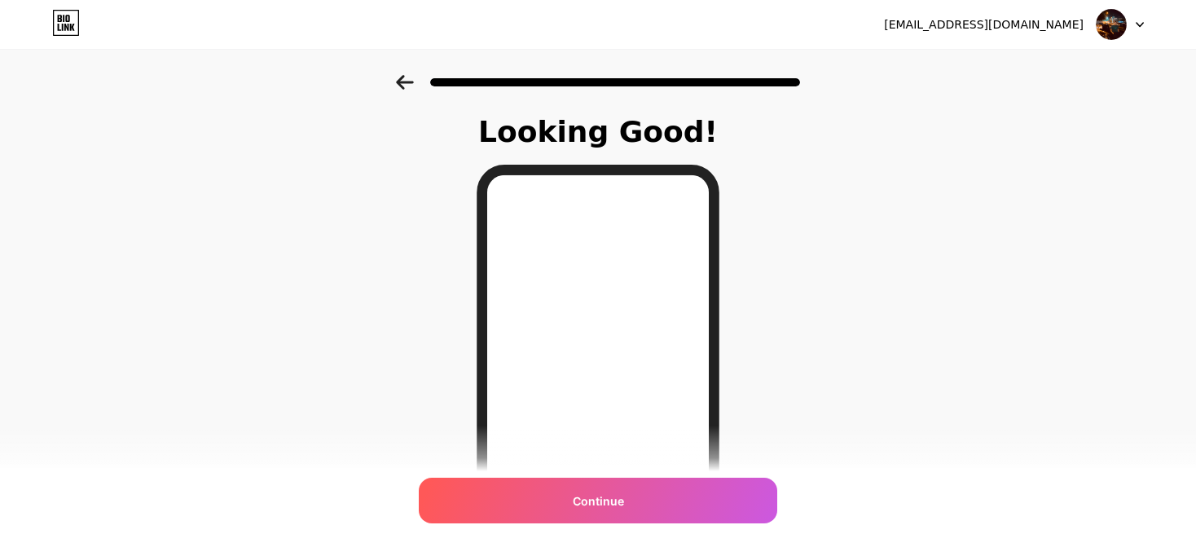
click at [410, 76] on icon at bounding box center [404, 82] width 17 height 15
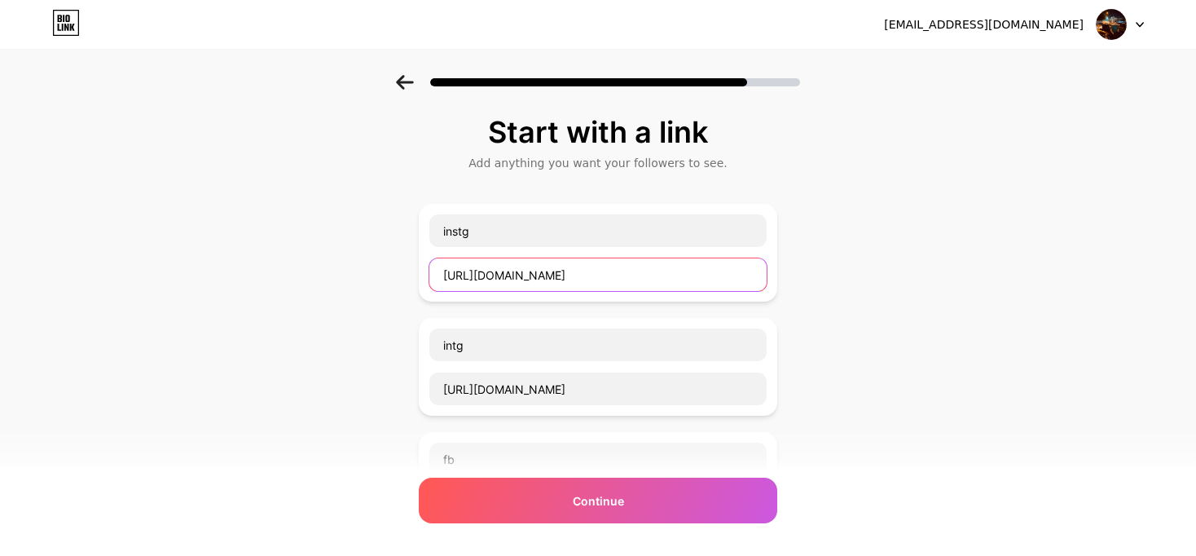
drag, startPoint x: 663, startPoint y: 267, endPoint x: 412, endPoint y: 236, distance: 252.2
click at [412, 236] on div "Start with a link Add anything you want your followers to see. instg [URL][DOMA…" at bounding box center [598, 475] width 1196 height 801
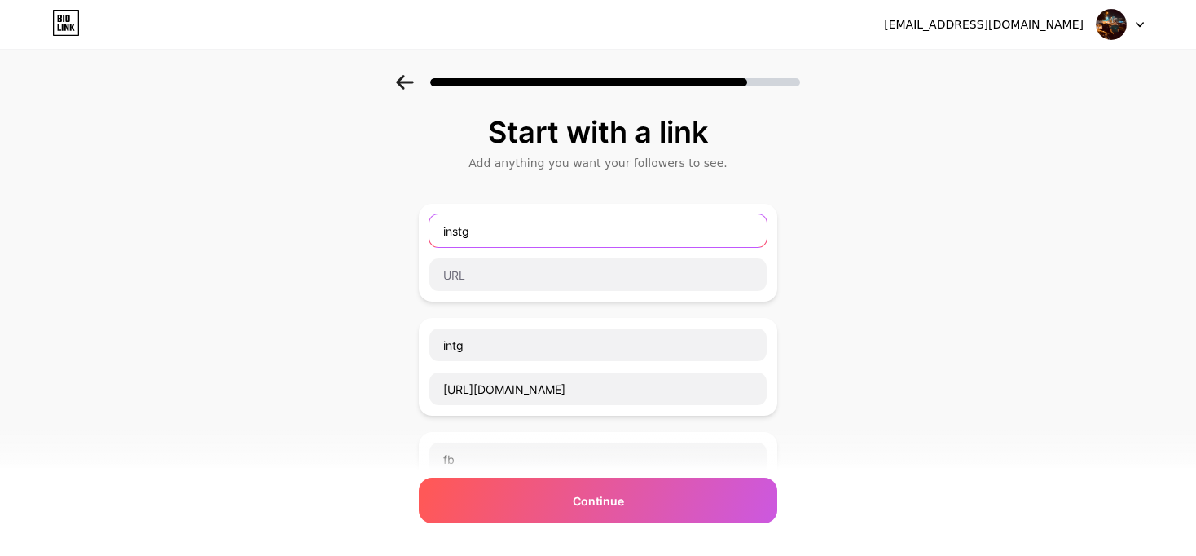
drag, startPoint x: 510, startPoint y: 237, endPoint x: 376, endPoint y: 232, distance: 134.6
click at [376, 232] on div "Start with a link Add anything you want your followers to see. instg intg [URL]…" at bounding box center [598, 475] width 1196 height 801
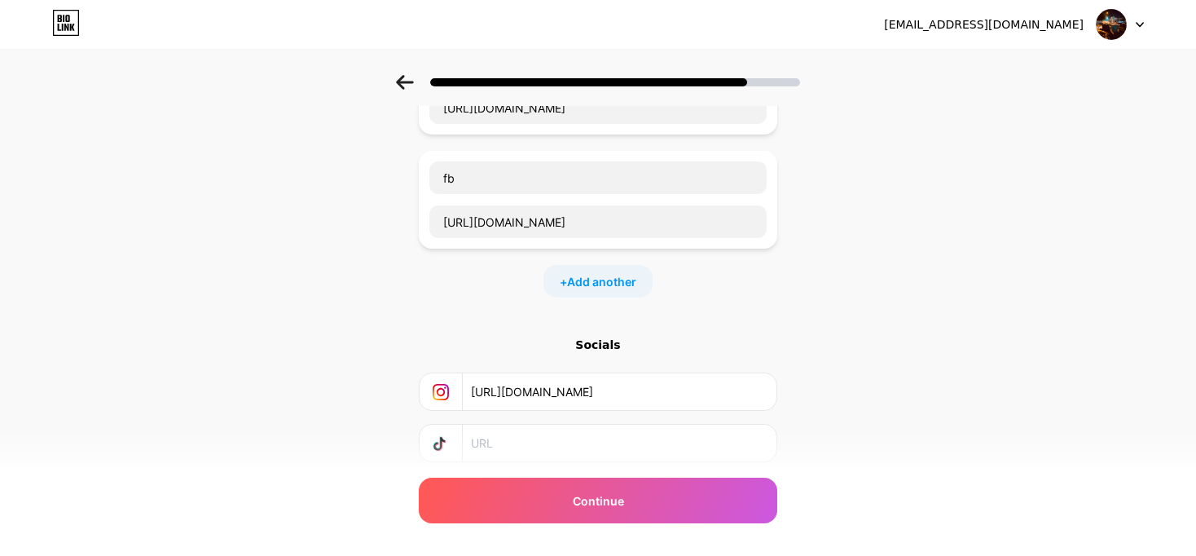
scroll to position [326, 0]
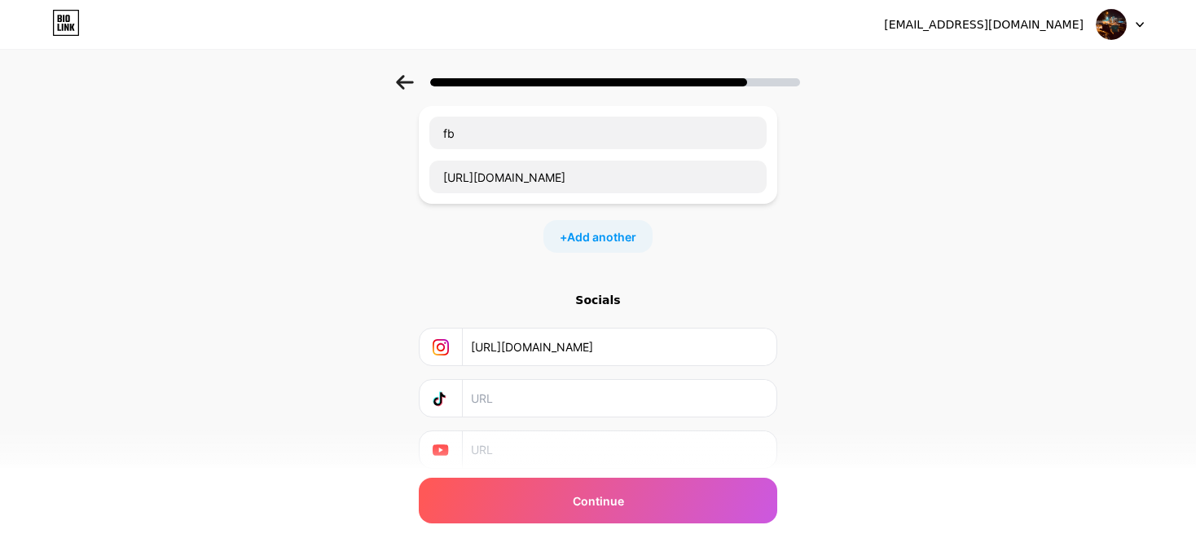
click at [400, 78] on div at bounding box center [598, 77] width 1196 height 57
click at [408, 86] on icon at bounding box center [404, 82] width 17 height 15
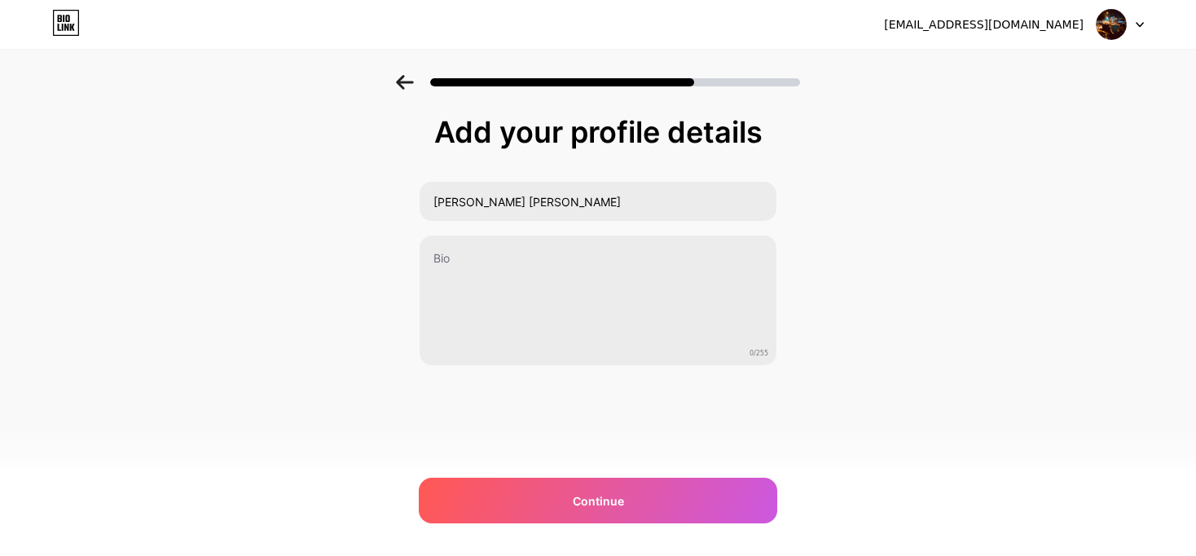
scroll to position [0, 0]
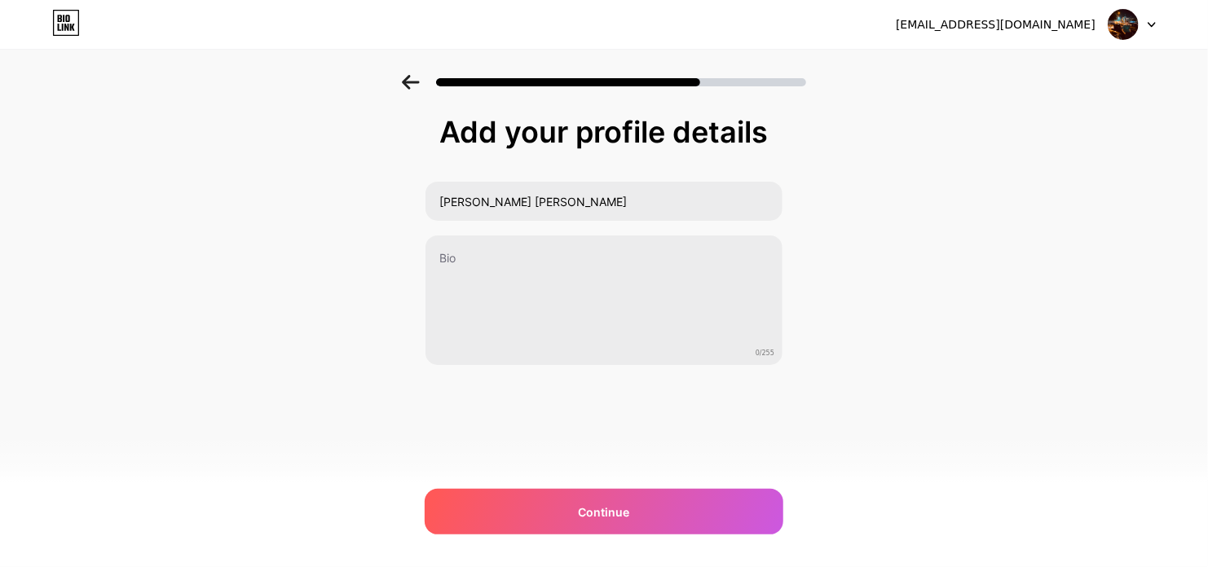
click at [408, 86] on icon at bounding box center [410, 82] width 17 height 15
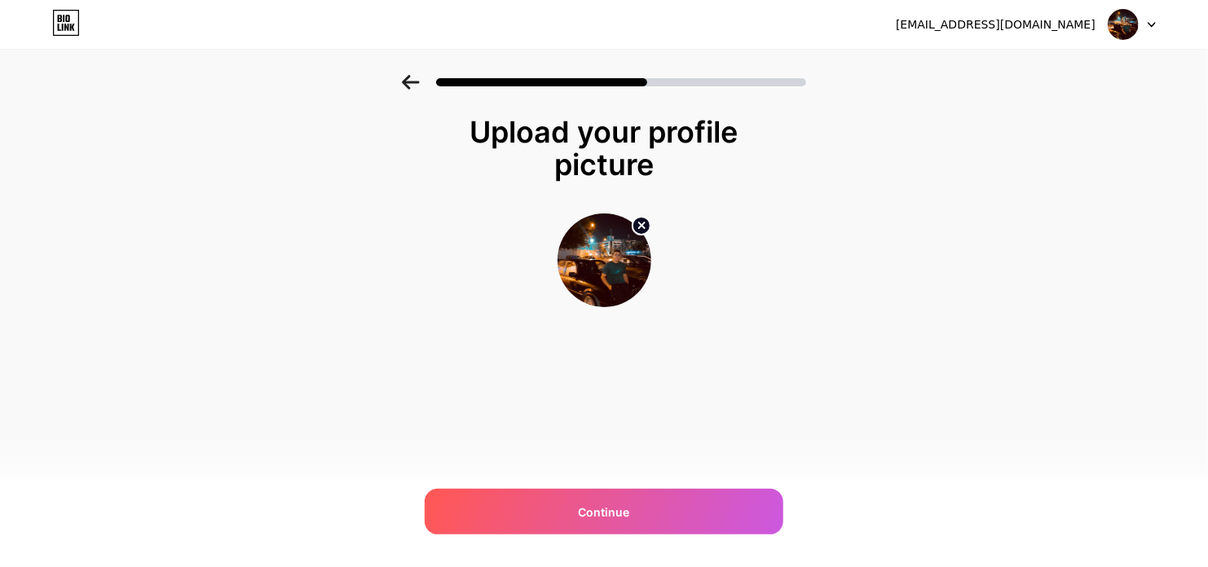
click at [408, 86] on icon at bounding box center [410, 82] width 17 height 15
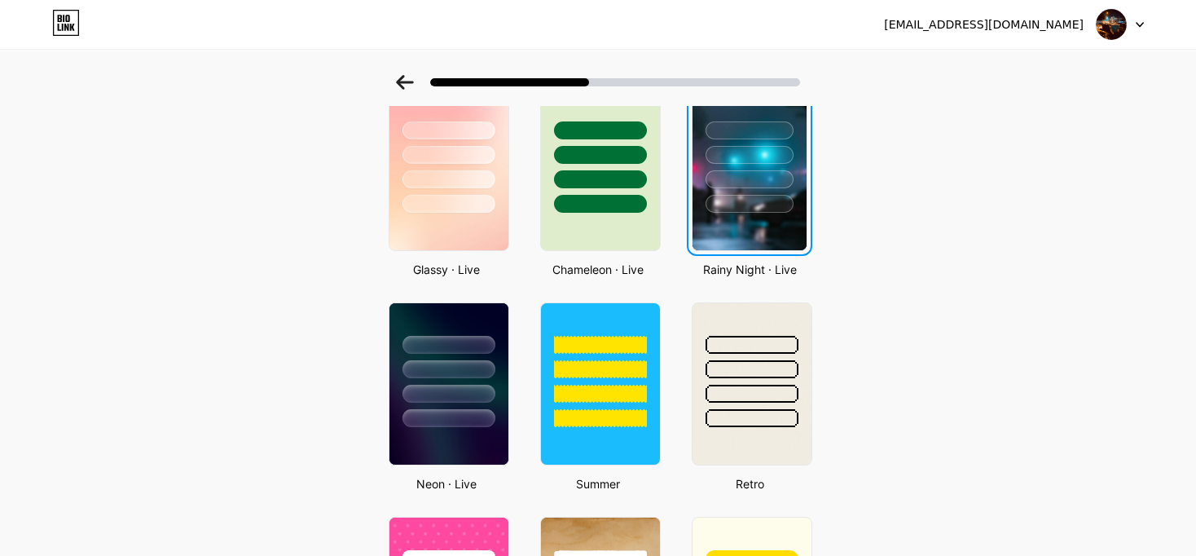
scroll to position [484, 0]
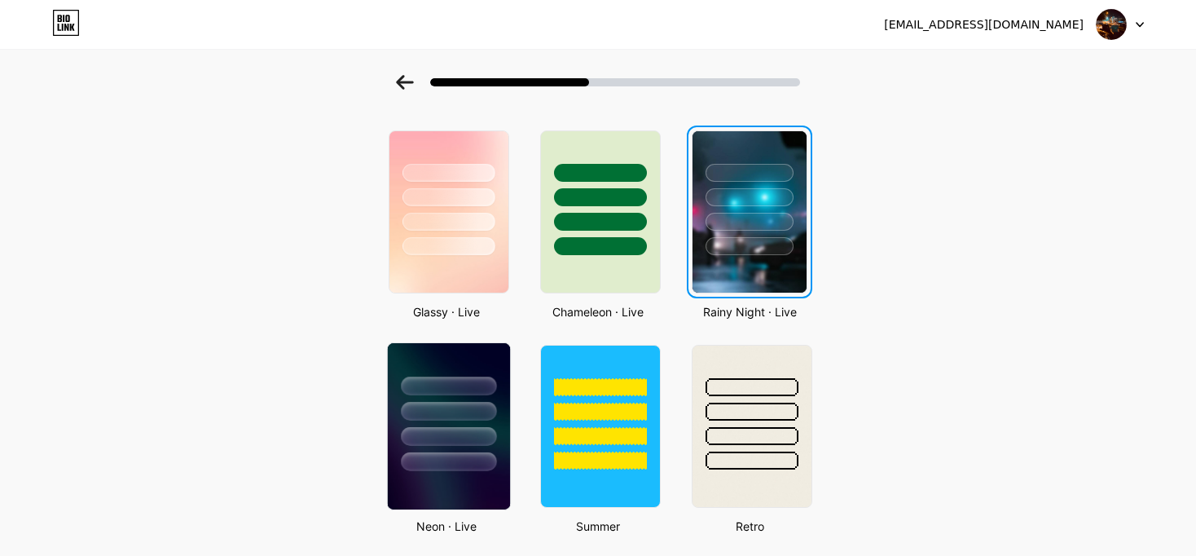
click at [448, 478] on img at bounding box center [449, 426] width 122 height 166
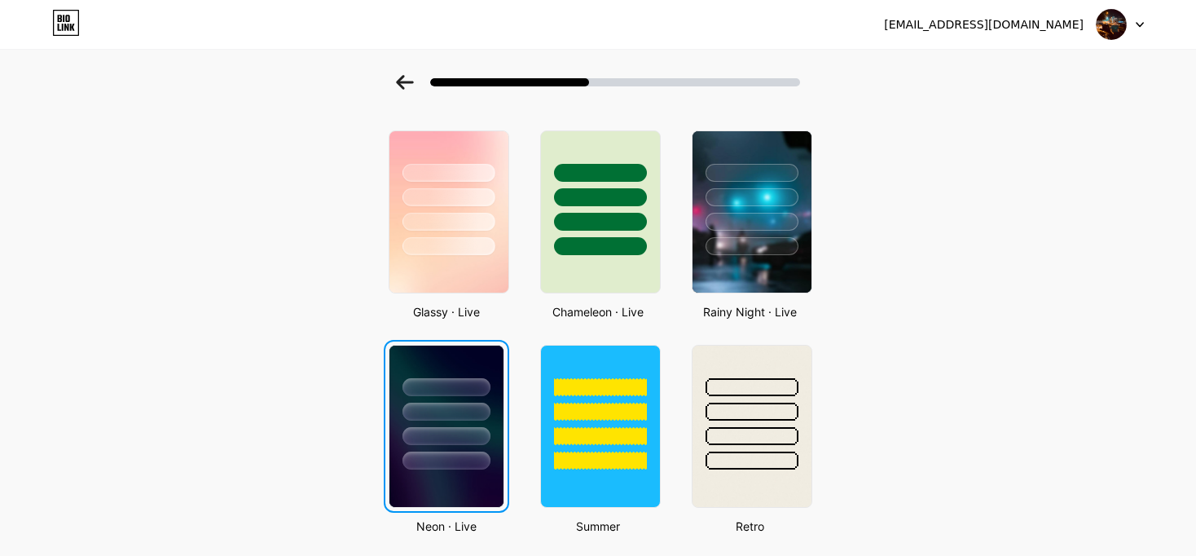
scroll to position [0, 0]
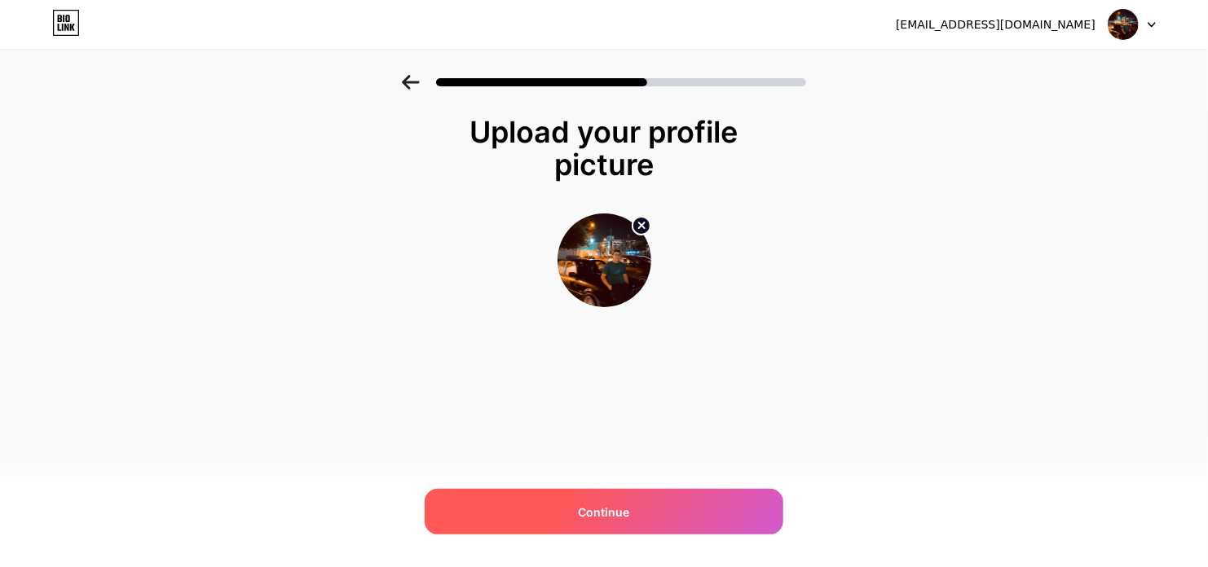
click at [642, 511] on div "Continue" at bounding box center [604, 512] width 359 height 46
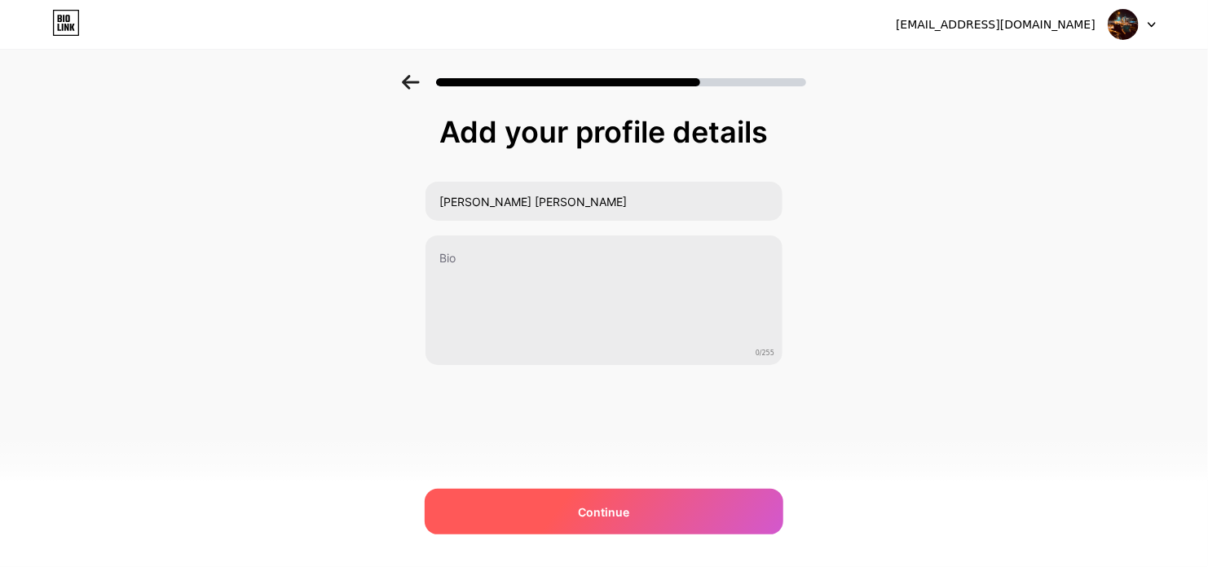
click at [544, 509] on div "Continue" at bounding box center [604, 512] width 359 height 46
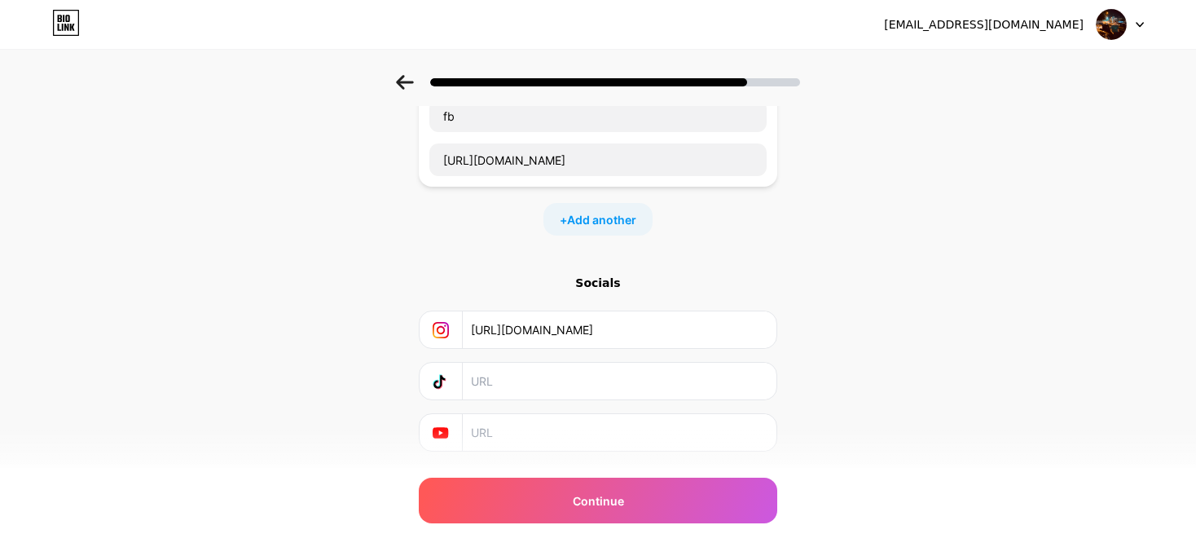
scroll to position [382, 0]
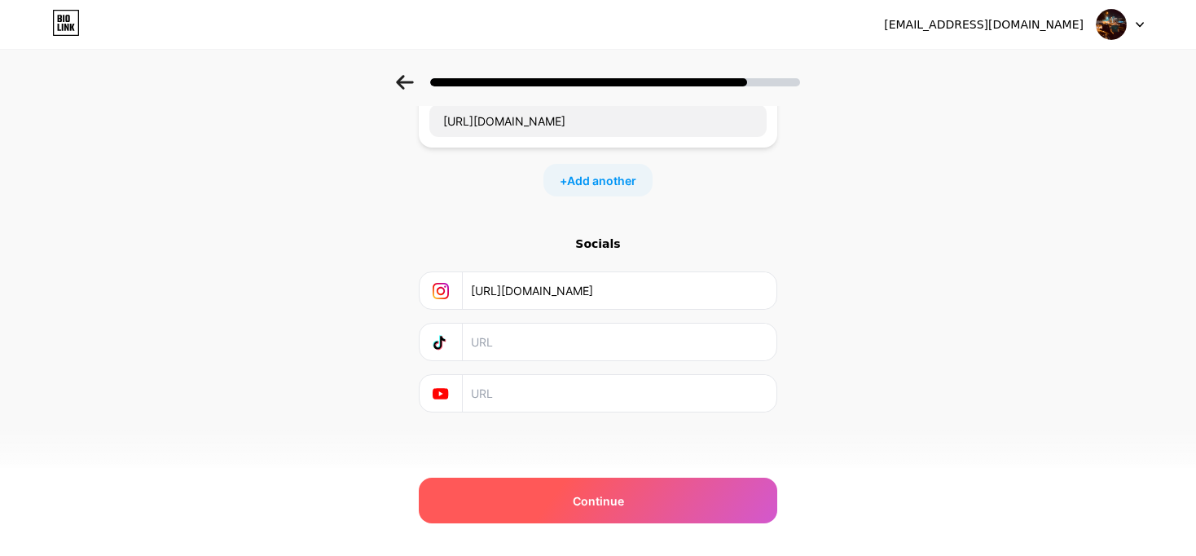
click at [598, 502] on span "Continue" at bounding box center [598, 500] width 51 height 17
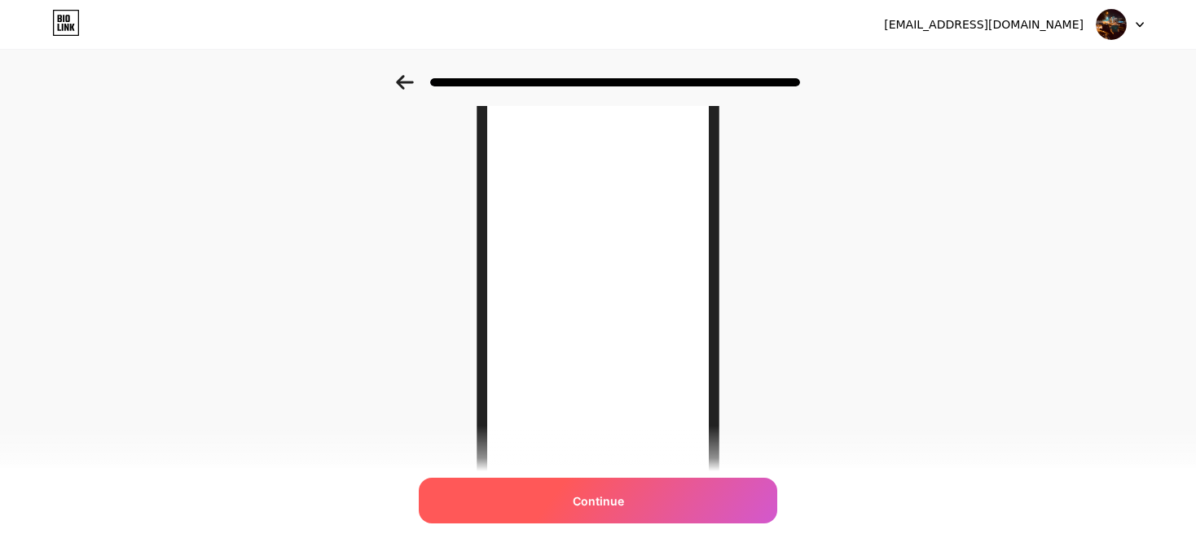
scroll to position [244, 0]
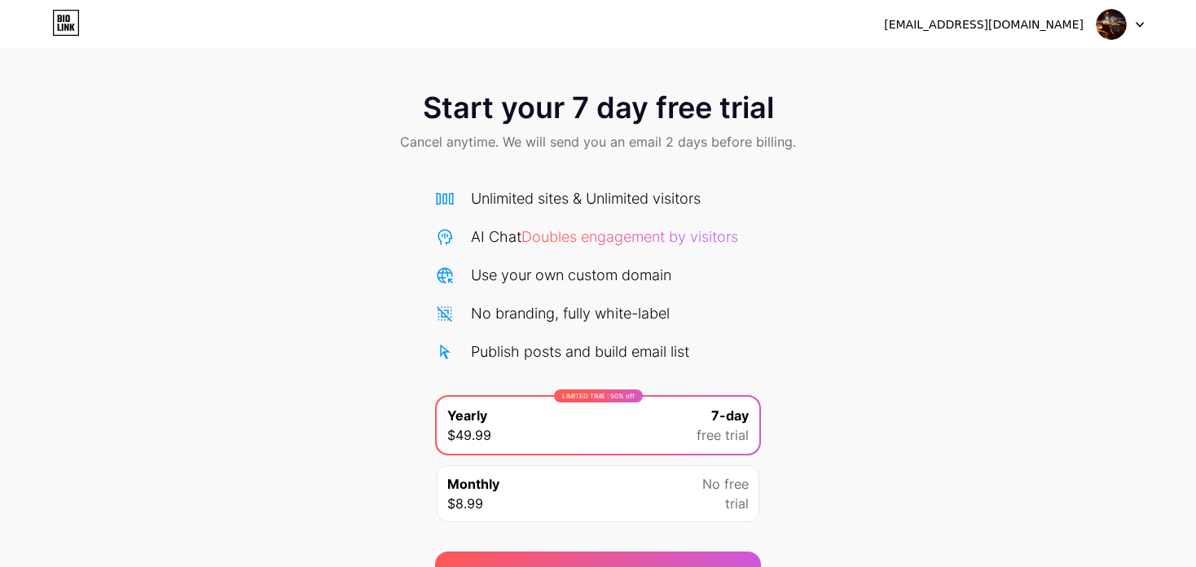
drag, startPoint x: 822, startPoint y: 487, endPoint x: 827, endPoint y: 468, distance: 19.4
drag, startPoint x: 827, startPoint y: 467, endPoint x: 830, endPoint y: 456, distance: 11.9
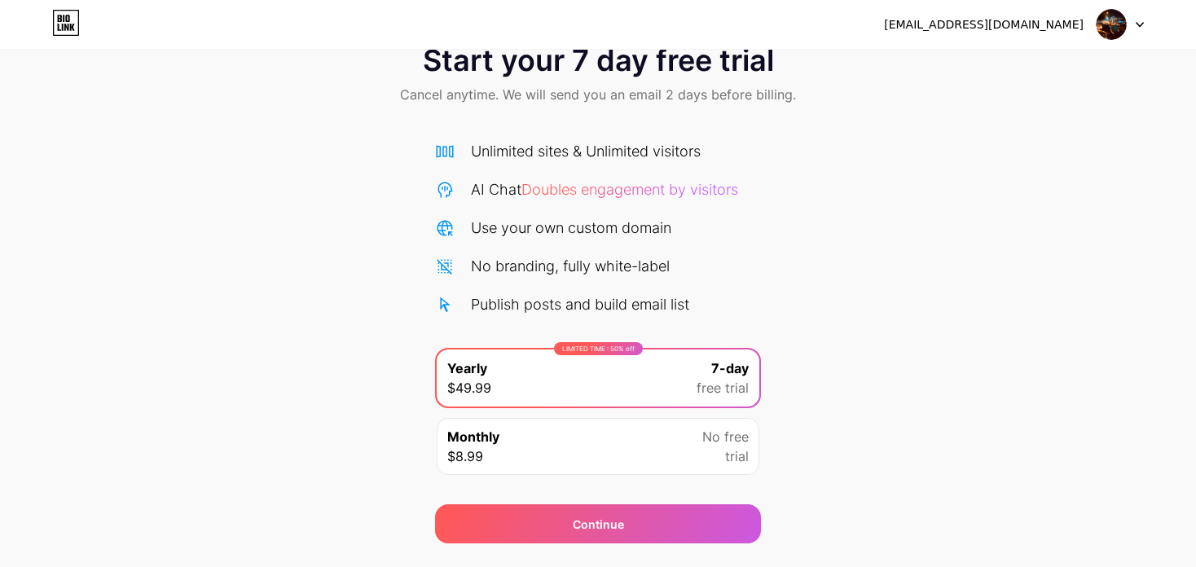
scroll to position [88, 0]
